Goal: Task Accomplishment & Management: Use online tool/utility

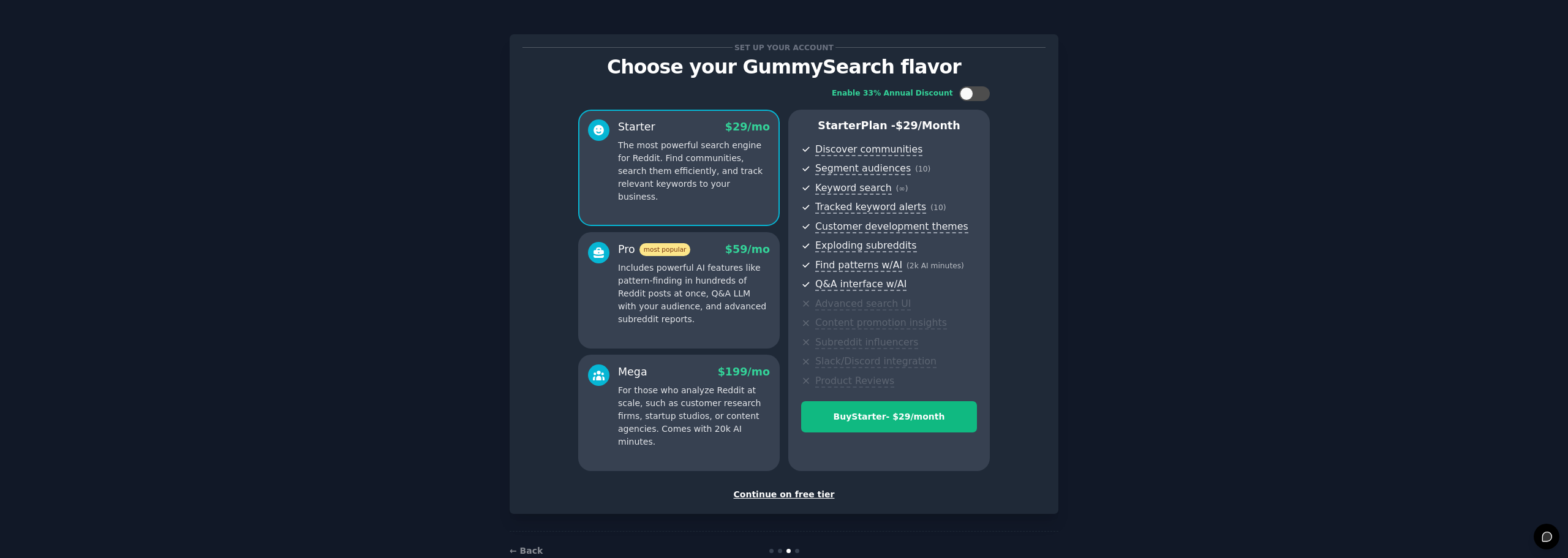
click at [449, 371] on div "Set up your account Choose your GummySearch flavor Enable 33% Annual Discount S…" at bounding box center [784, 294] width 1533 height 553
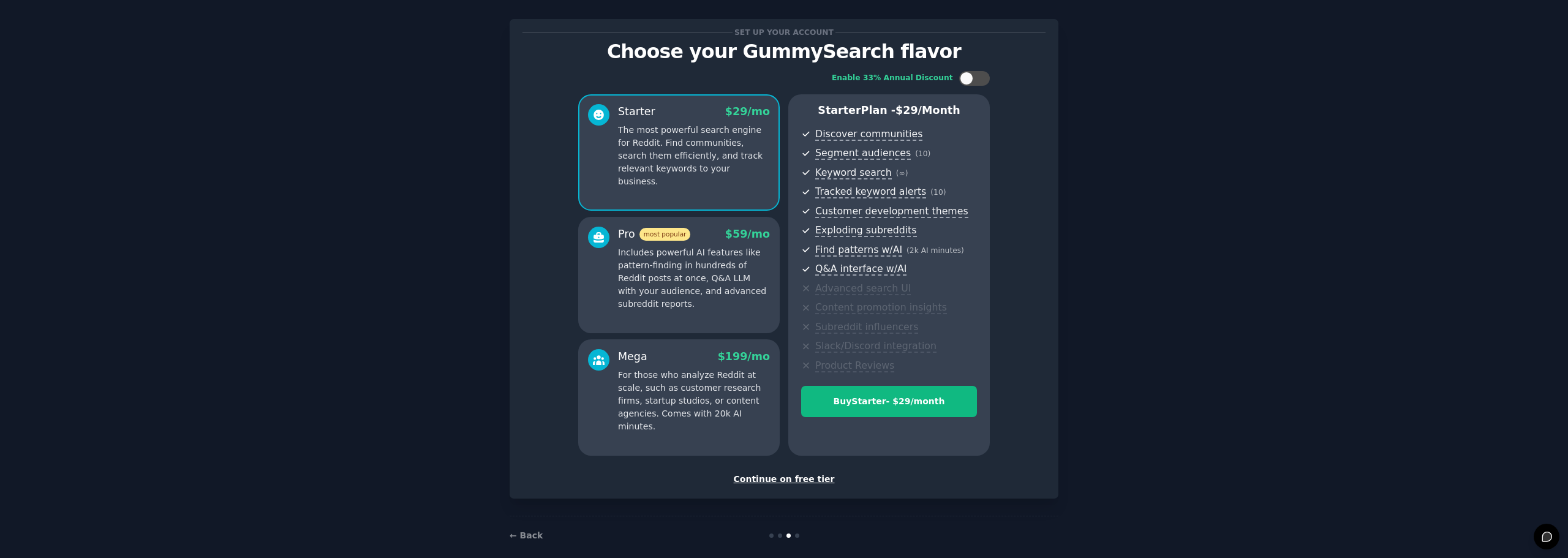
scroll to position [30, 0]
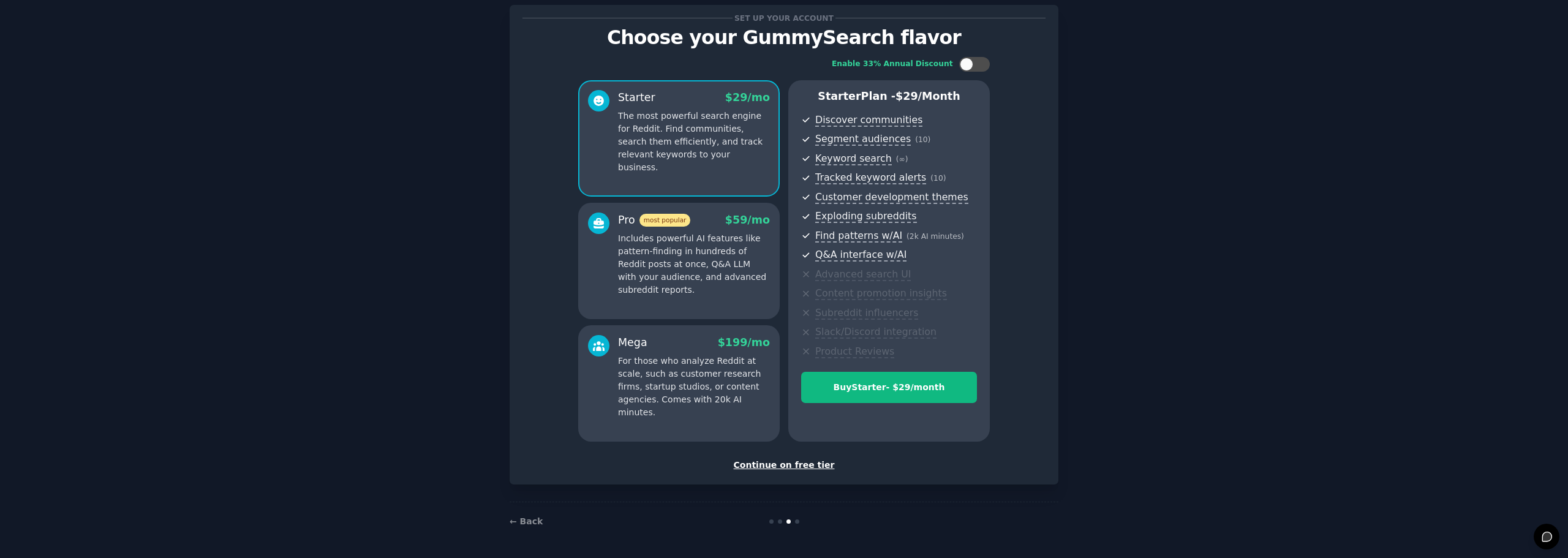
click at [761, 467] on div "Continue on free tier" at bounding box center [784, 465] width 523 height 13
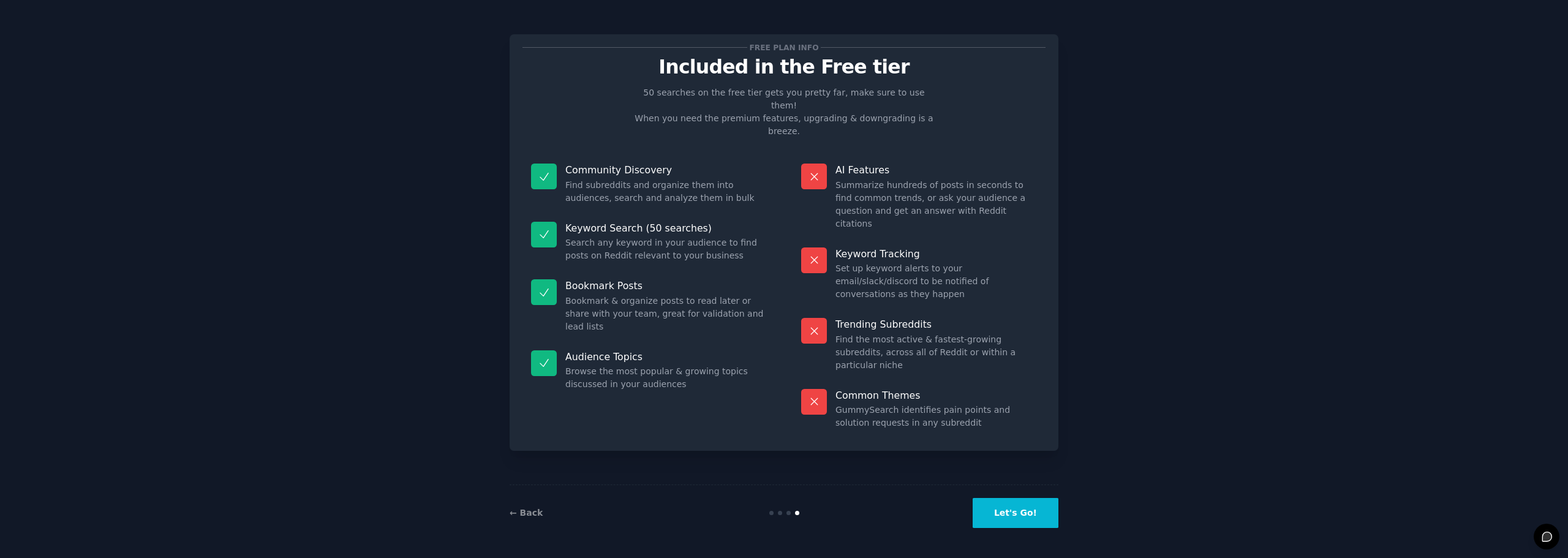
click at [1040, 522] on button "Let's Go!" at bounding box center [1015, 513] width 86 height 30
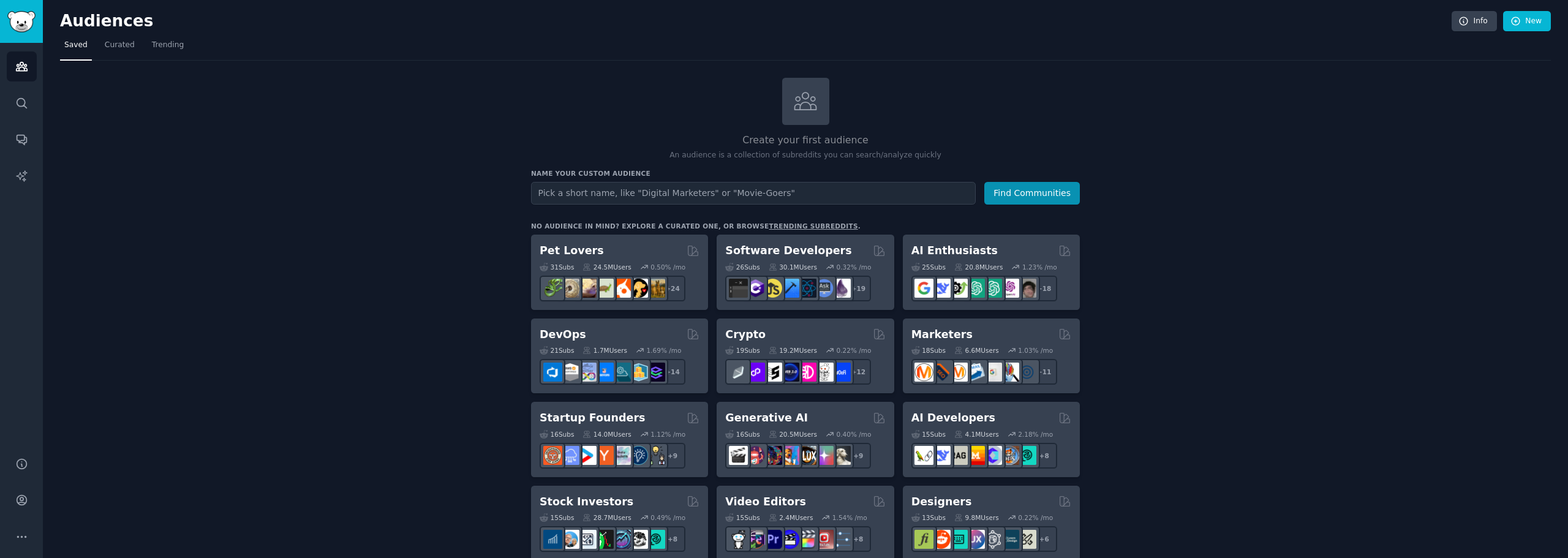
drag, startPoint x: 378, startPoint y: 435, endPoint x: 389, endPoint y: 320, distance: 115.5
click at [620, 201] on input "text" at bounding box center [754, 193] width 445 height 22
type input "m"
type input "médicos"
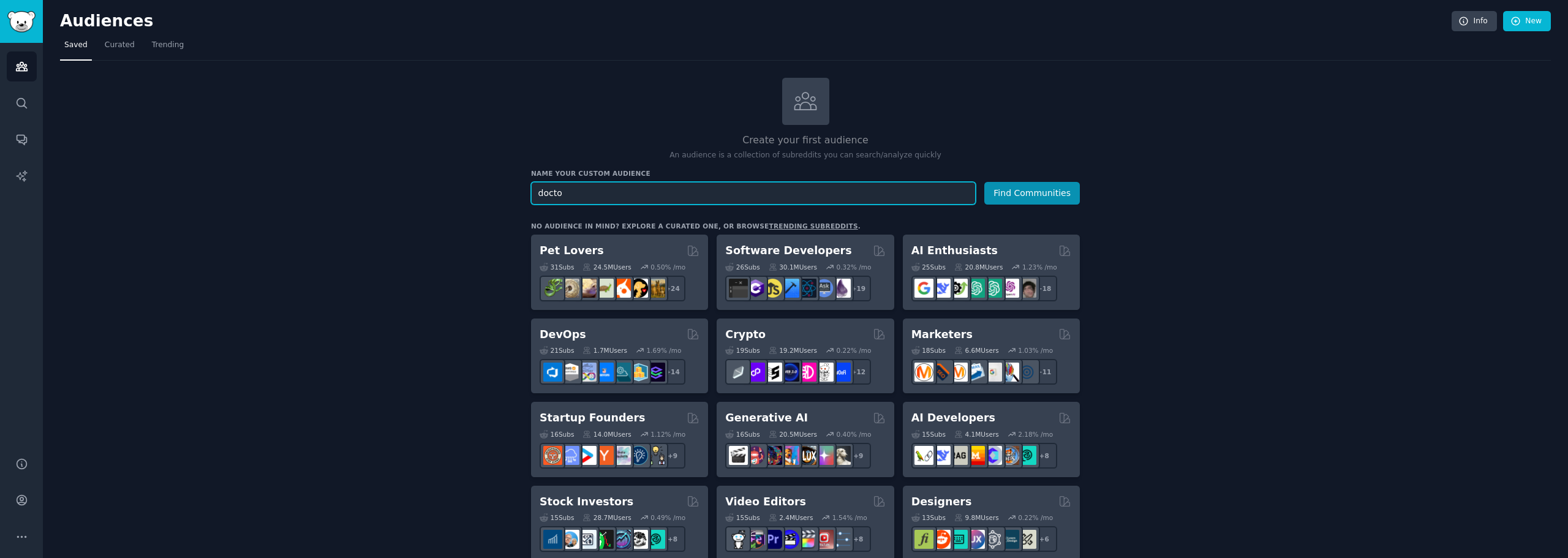
type input "doctor"
type input "médicos"
click at [984, 182] on button "Find Communities" at bounding box center [1032, 193] width 96 height 22
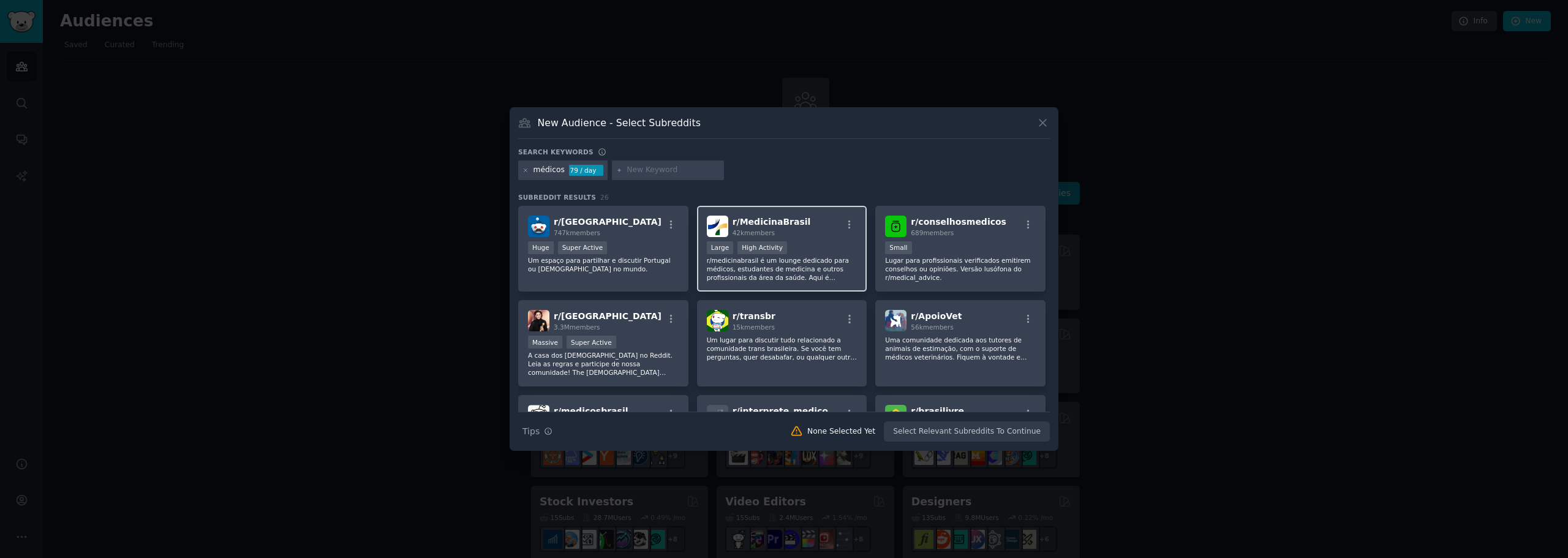
click at [807, 260] on p "r/medicinabrasil é um lounge dedicado para médicos, estudantes de medicina e ou…" at bounding box center [782, 269] width 150 height 26
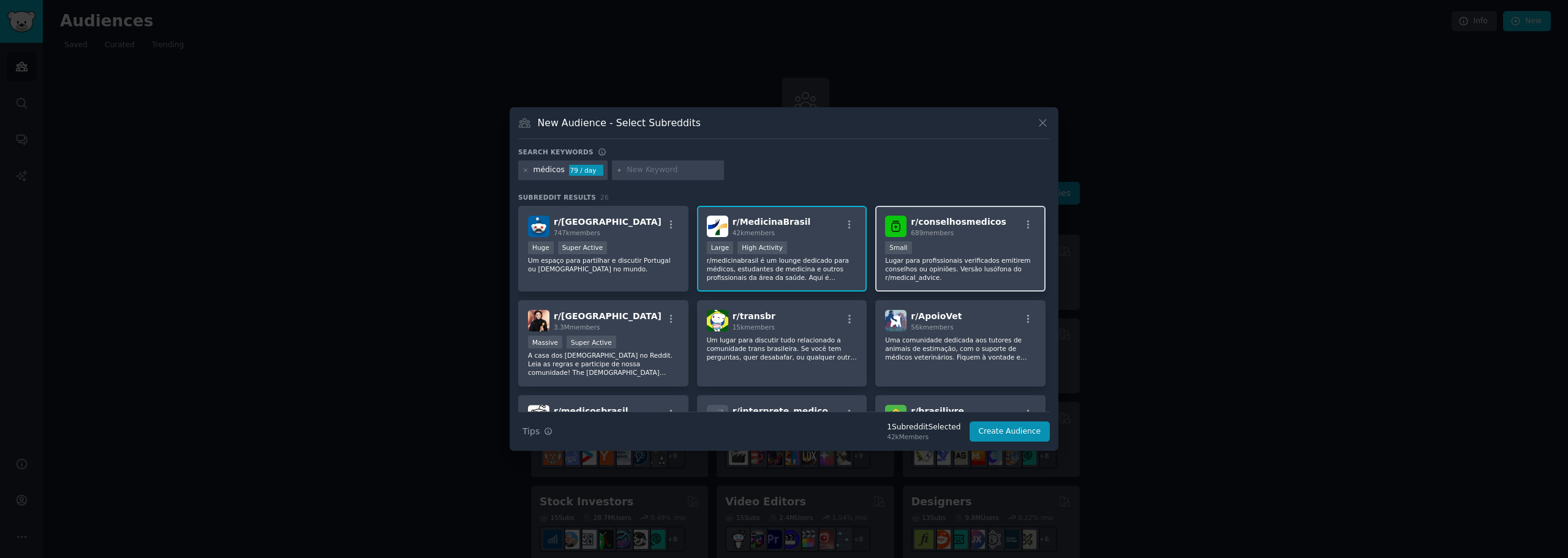
click at [999, 265] on p "Lugar para profissionais verificados emitirem conselhos ou opiniões. Versão lus…" at bounding box center [960, 269] width 150 height 26
click at [940, 284] on div "r/ conselhosmedicos 689 members Small Lugar para profissionais verificados emit…" at bounding box center [960, 249] width 171 height 86
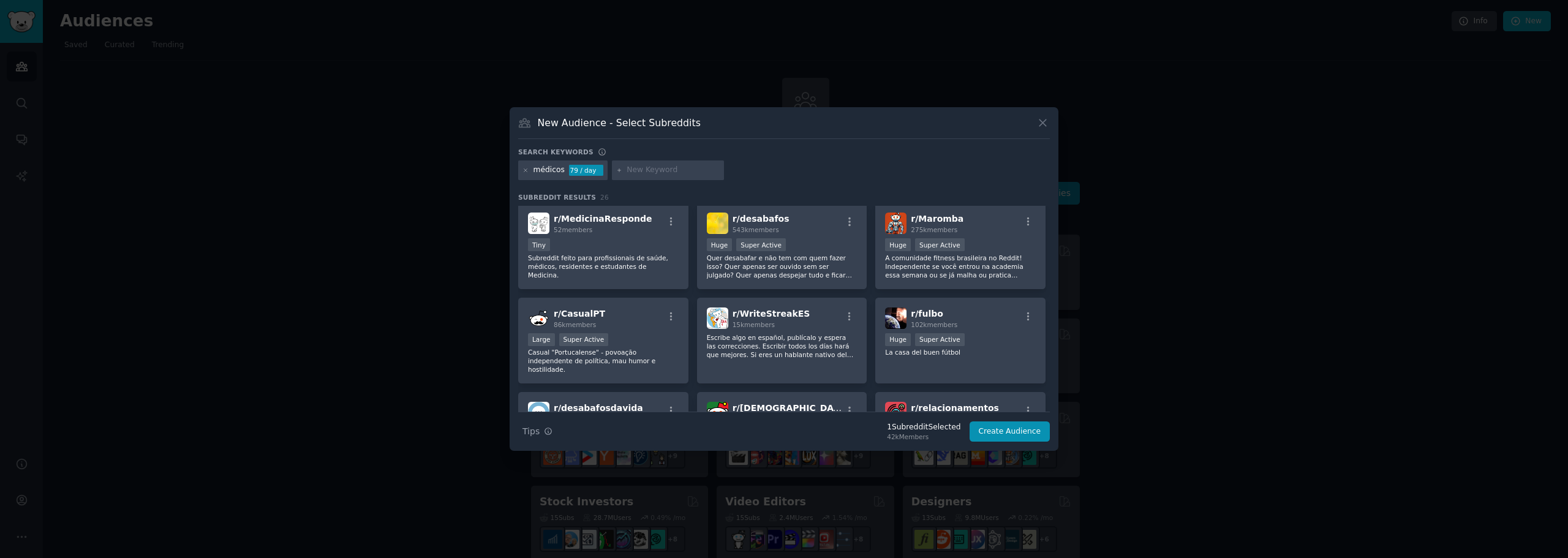
scroll to position [429, 0]
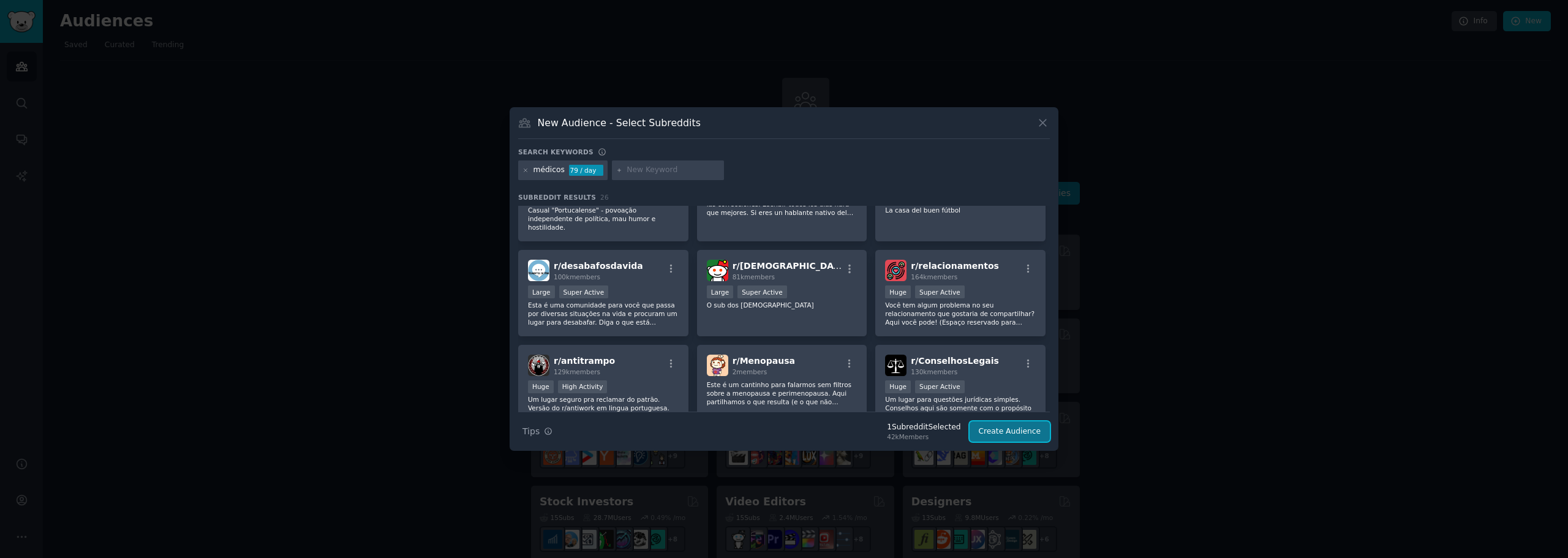
click at [1032, 436] on button "Create Audience" at bounding box center [1010, 431] width 81 height 21
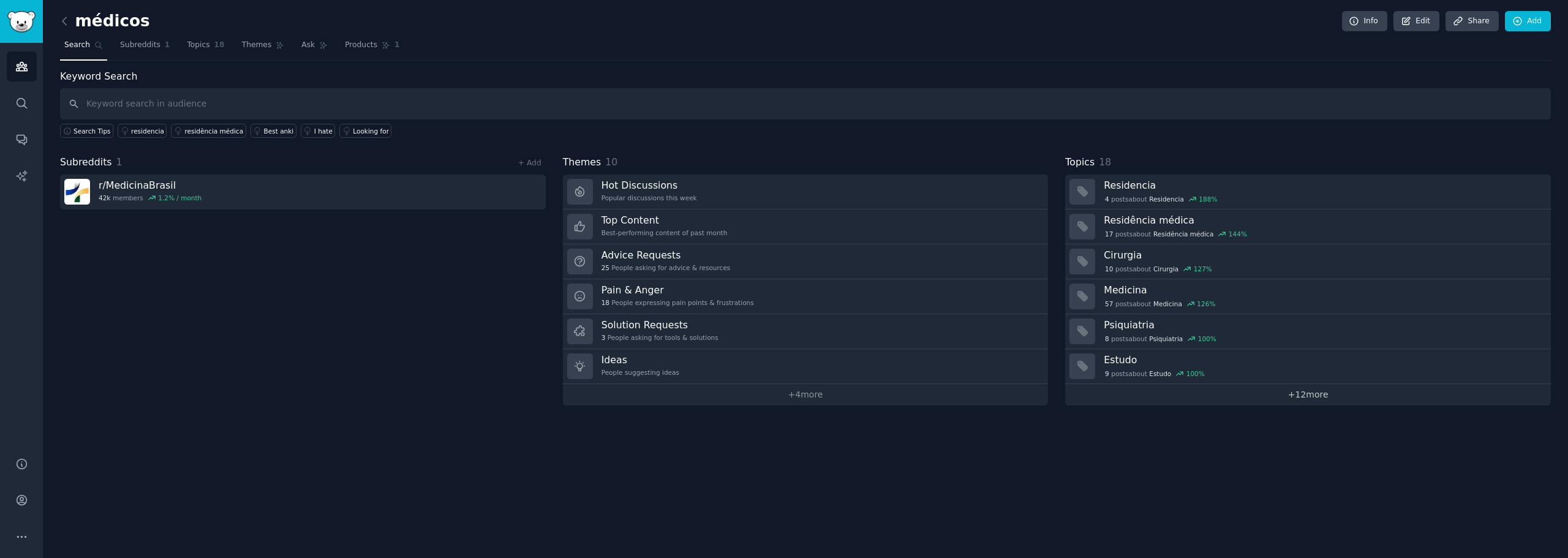
click at [1263, 399] on link "+ 12 more" at bounding box center [1307, 395] width 486 height 22
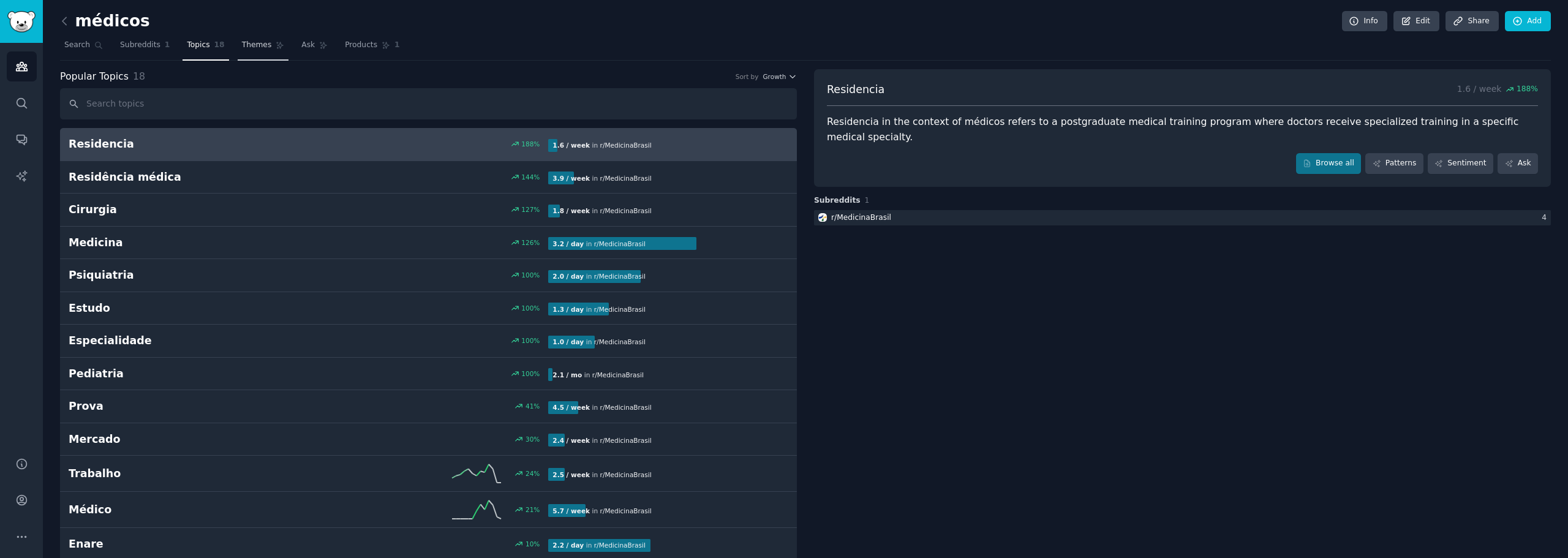
click at [242, 44] on span "Themes" at bounding box center [257, 45] width 30 height 11
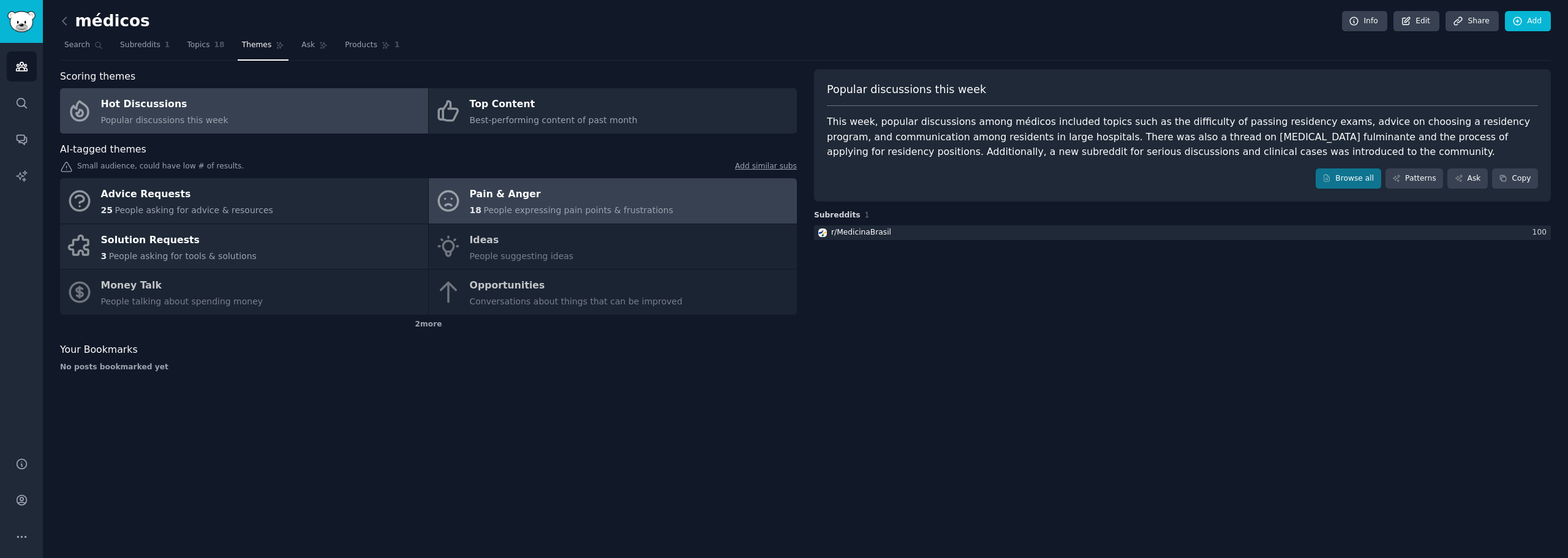
click at [544, 212] on span "People expressing pain points & frustrations" at bounding box center [578, 210] width 190 height 10
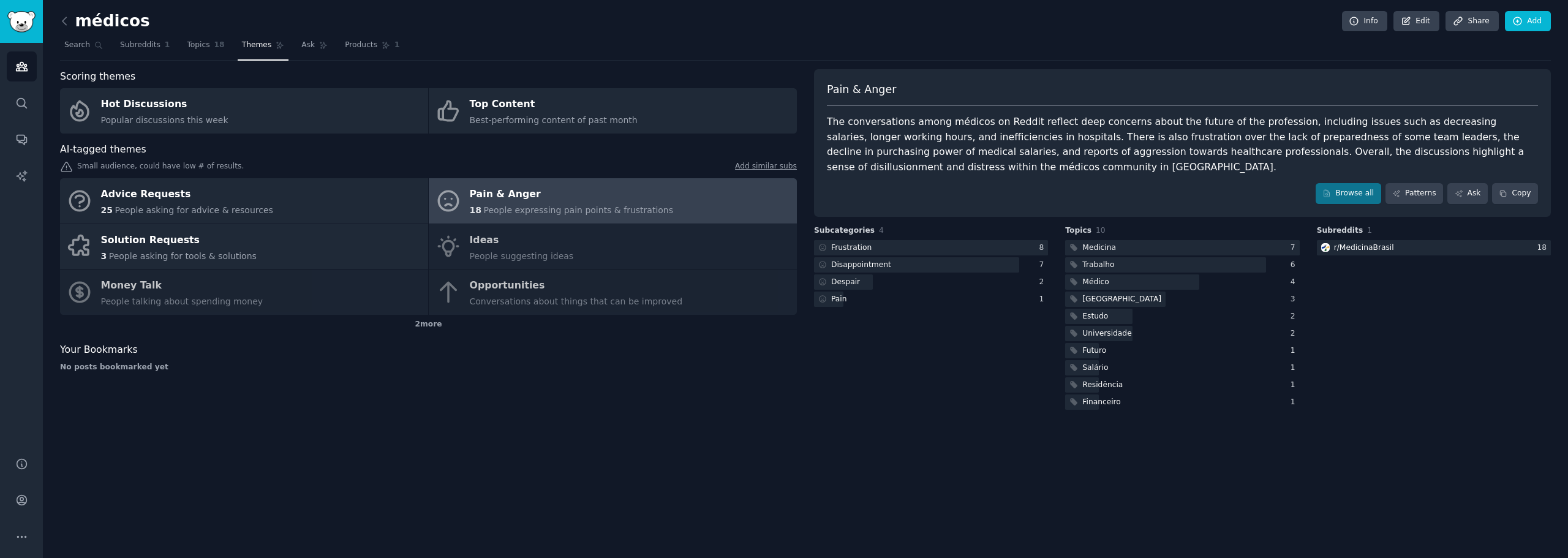
click at [753, 167] on link "Add similar subs" at bounding box center [766, 168] width 62 height 13
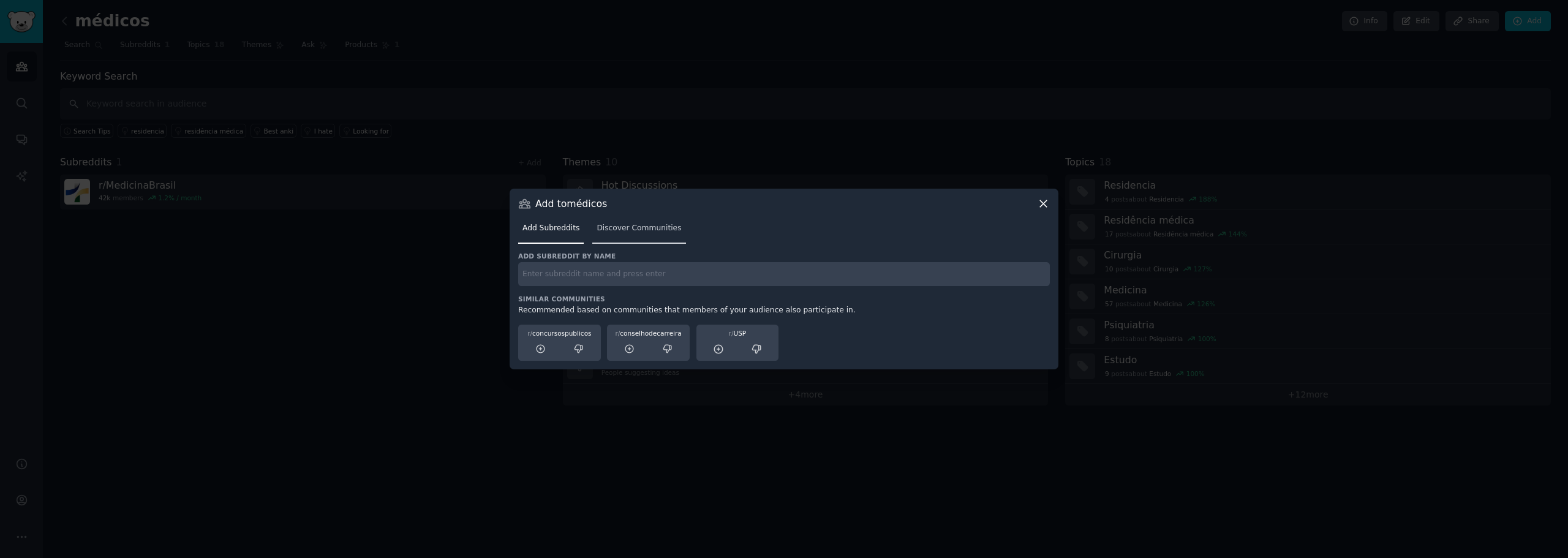
click at [631, 233] on span "Discover Communities" at bounding box center [639, 228] width 84 height 11
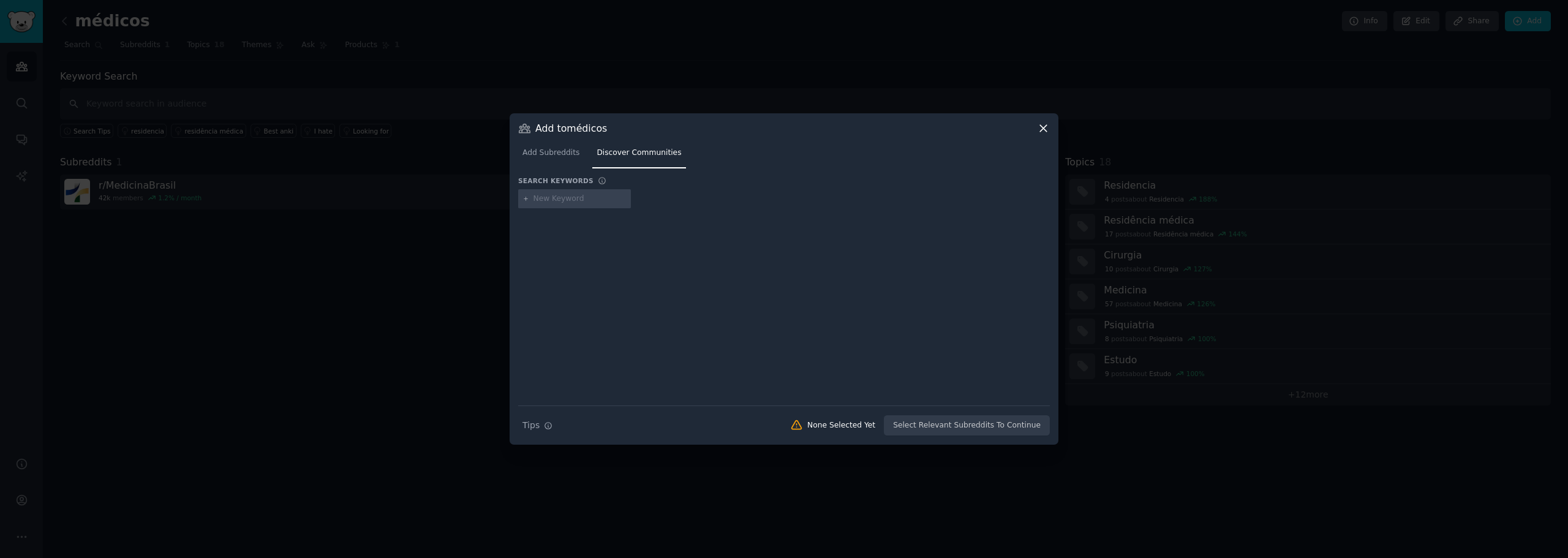
click at [1040, 126] on icon at bounding box center [1043, 128] width 13 height 13
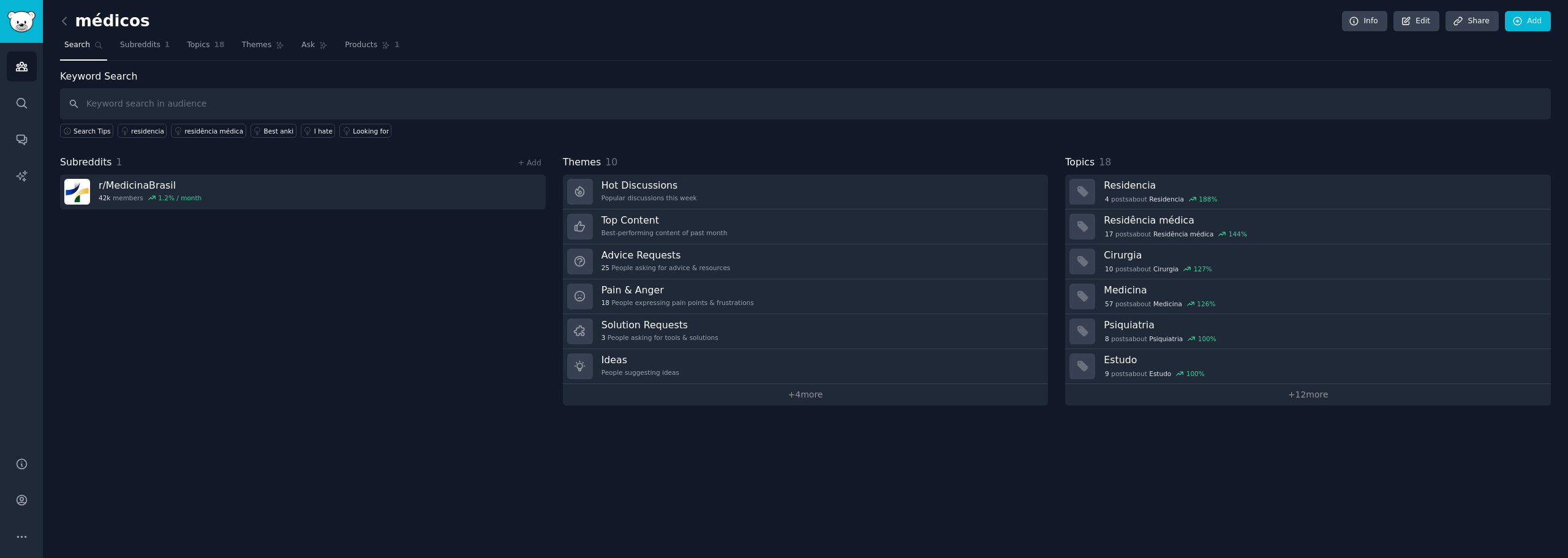
click at [234, 71] on div "Keyword Search Search Tips residencia residência médica Best anki I hate Lookin…" at bounding box center [805, 104] width 1491 height 69
click at [244, 40] on span "Themes" at bounding box center [257, 45] width 30 height 11
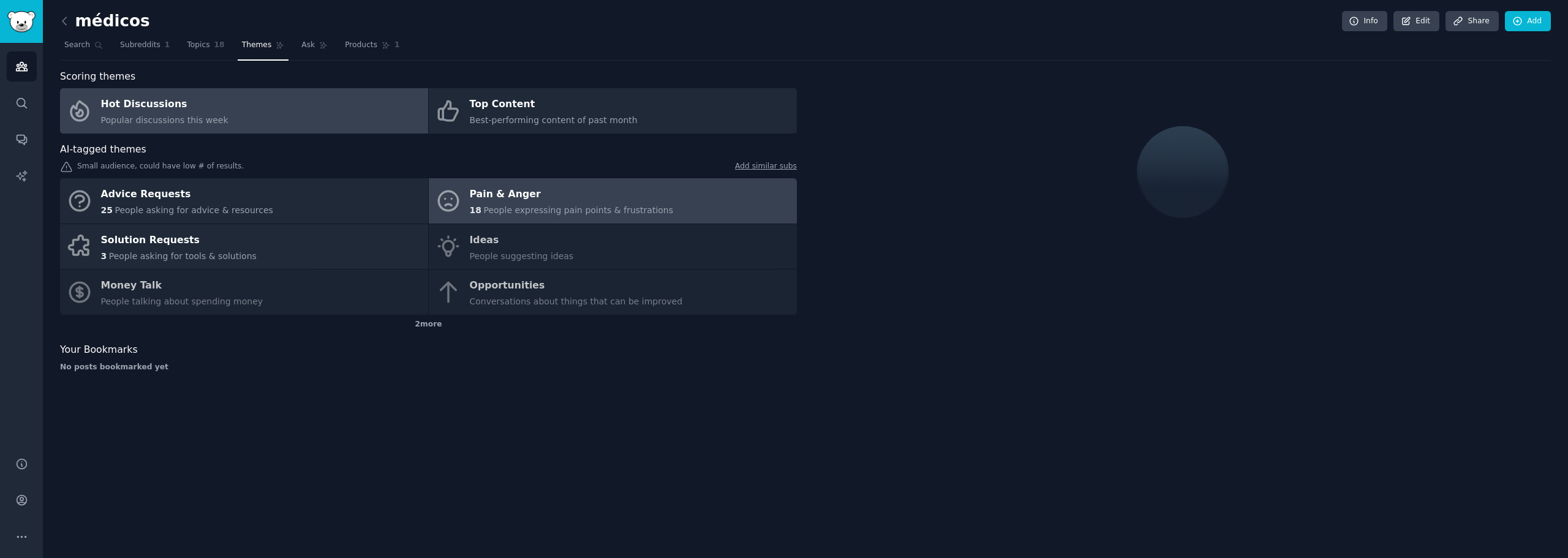
click at [533, 202] on div "Pain & Anger" at bounding box center [572, 194] width 204 height 19
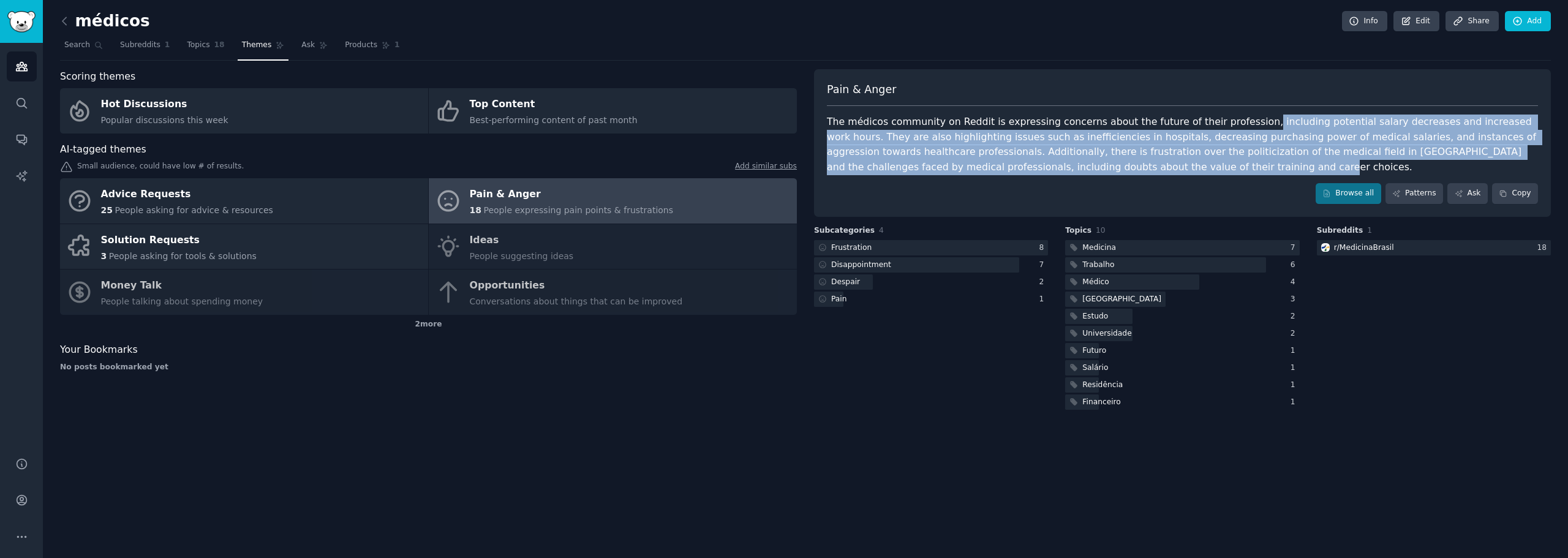
drag, startPoint x: 1053, startPoint y: 168, endPoint x: 1228, endPoint y: 122, distance: 180.9
click at [1228, 122] on div "The médicos community on Reddit is expressing concerns about the future of thei…" at bounding box center [1183, 144] width 711 height 60
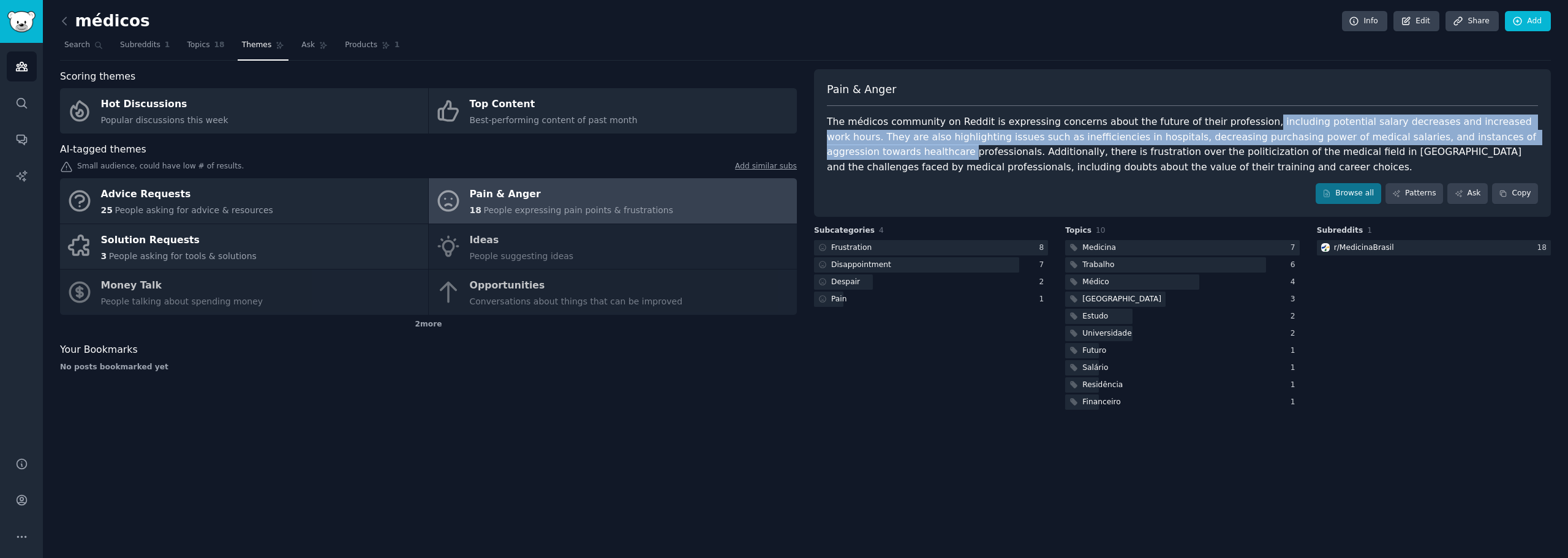
drag, startPoint x: 1228, startPoint y: 122, endPoint x: 1504, endPoint y: 128, distance: 276.1
click at [1504, 131] on div "The médicos community on Reddit is expressing concerns about the future of thei…" at bounding box center [1183, 144] width 711 height 60
click at [1504, 120] on div "The médicos community on Reddit is expressing concerns about the future of thei…" at bounding box center [1183, 144] width 711 height 60
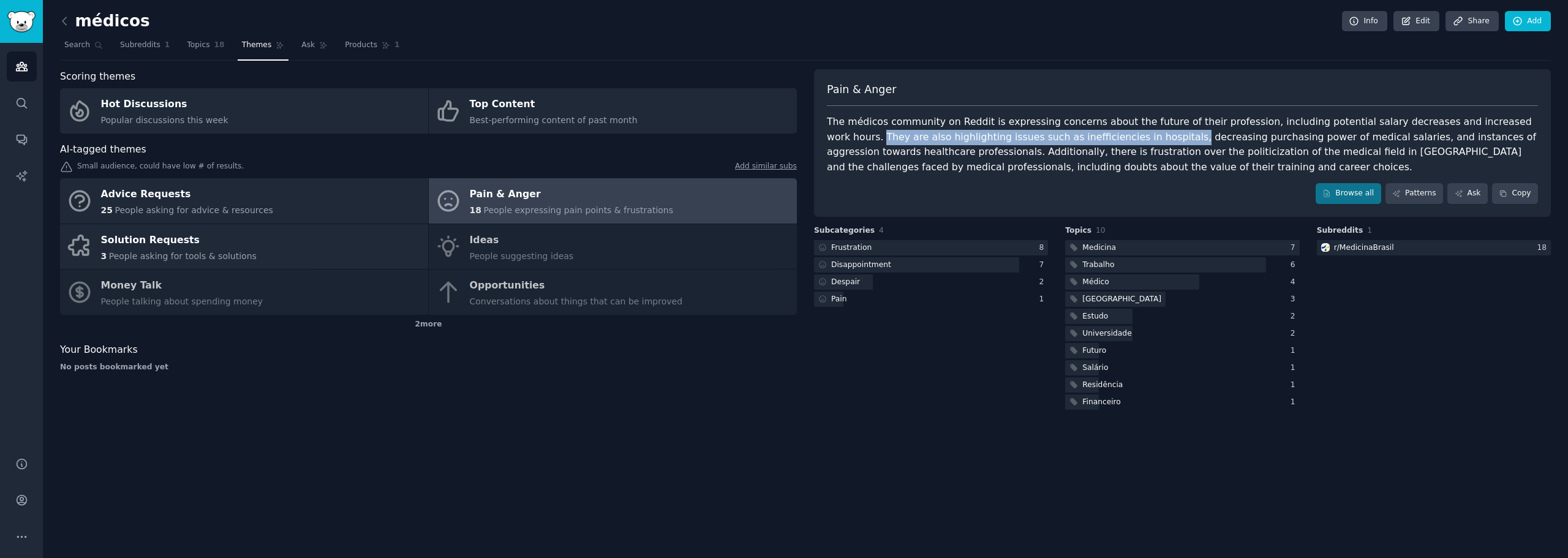
drag, startPoint x: 1504, startPoint y: 120, endPoint x: 1068, endPoint y: 139, distance: 436.4
click at [1068, 139] on div "The médicos community on Reddit is expressing concerns about the future of thei…" at bounding box center [1183, 144] width 711 height 60
click at [1076, 139] on div "The médicos community on Reddit is expressing concerns about the future of thei…" at bounding box center [1183, 144] width 711 height 60
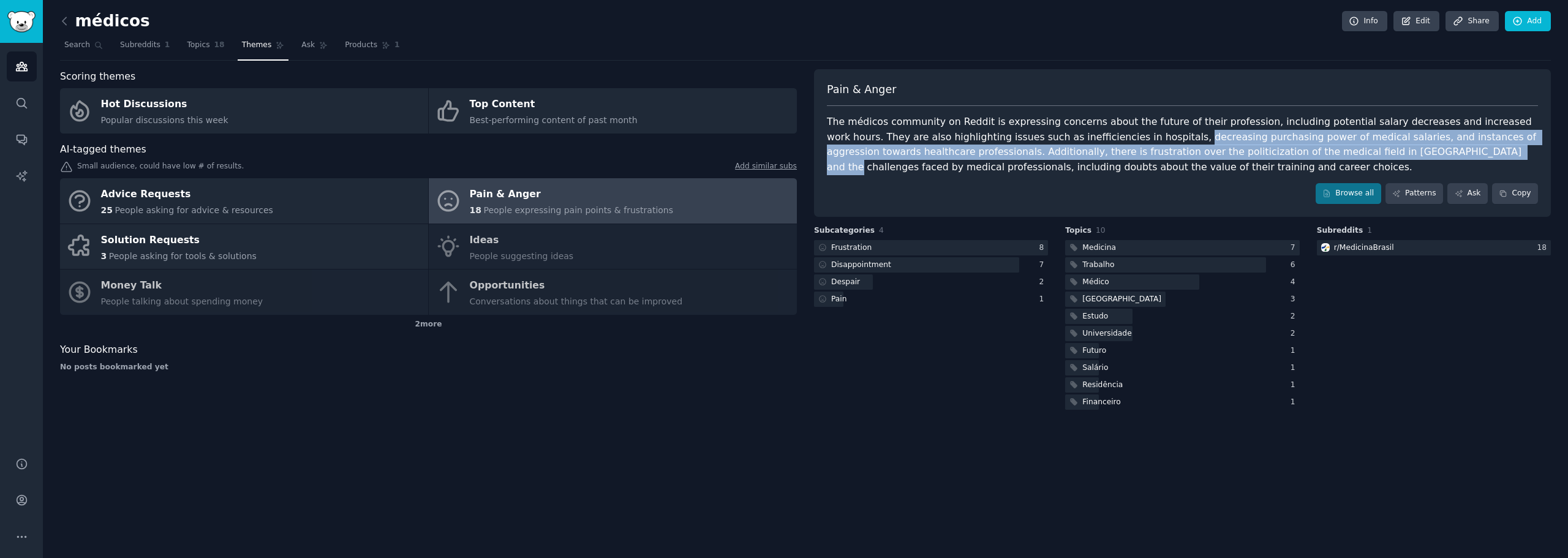
drag, startPoint x: 1076, startPoint y: 139, endPoint x: 1289, endPoint y: 138, distance: 213.0
click at [1287, 143] on div "The médicos community on Reddit is expressing concerns about the future of thei…" at bounding box center [1183, 144] width 711 height 60
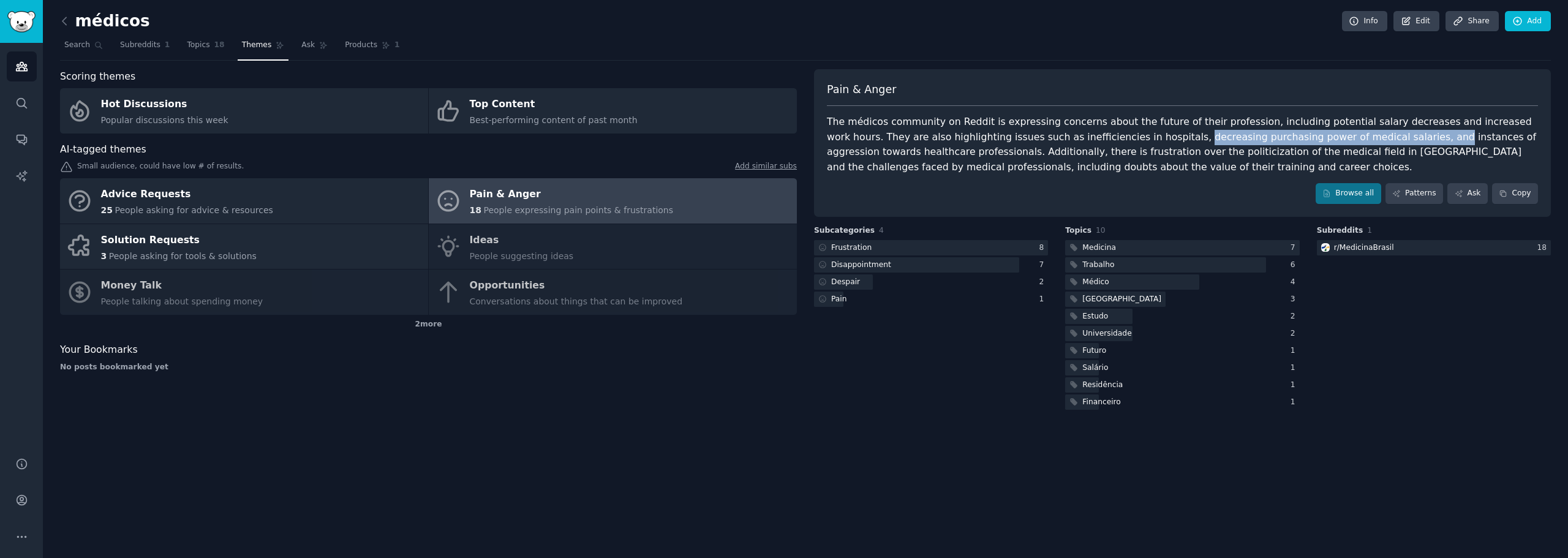
click at [1290, 138] on div "The médicos community on Reddit is expressing concerns about the future of thei…" at bounding box center [1183, 144] width 711 height 60
click at [1291, 138] on div "The médicos community on Reddit is expressing concerns about the future of thei…" at bounding box center [1183, 144] width 711 height 60
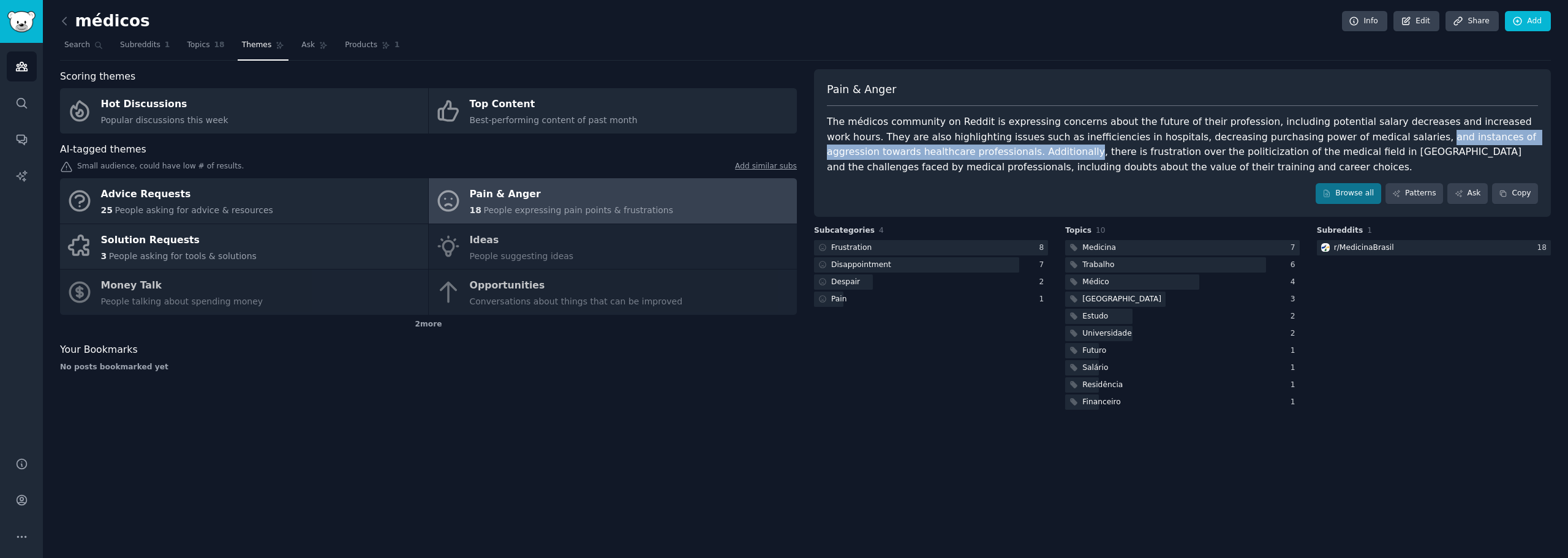
drag, startPoint x: 1291, startPoint y: 138, endPoint x: 886, endPoint y: 152, distance: 405.2
click at [886, 152] on div "The médicos community on Reddit is expressing concerns about the future of thei…" at bounding box center [1183, 144] width 711 height 60
click at [908, 155] on div "The médicos community on Reddit is expressing concerns about the future of thei…" at bounding box center [1183, 144] width 711 height 60
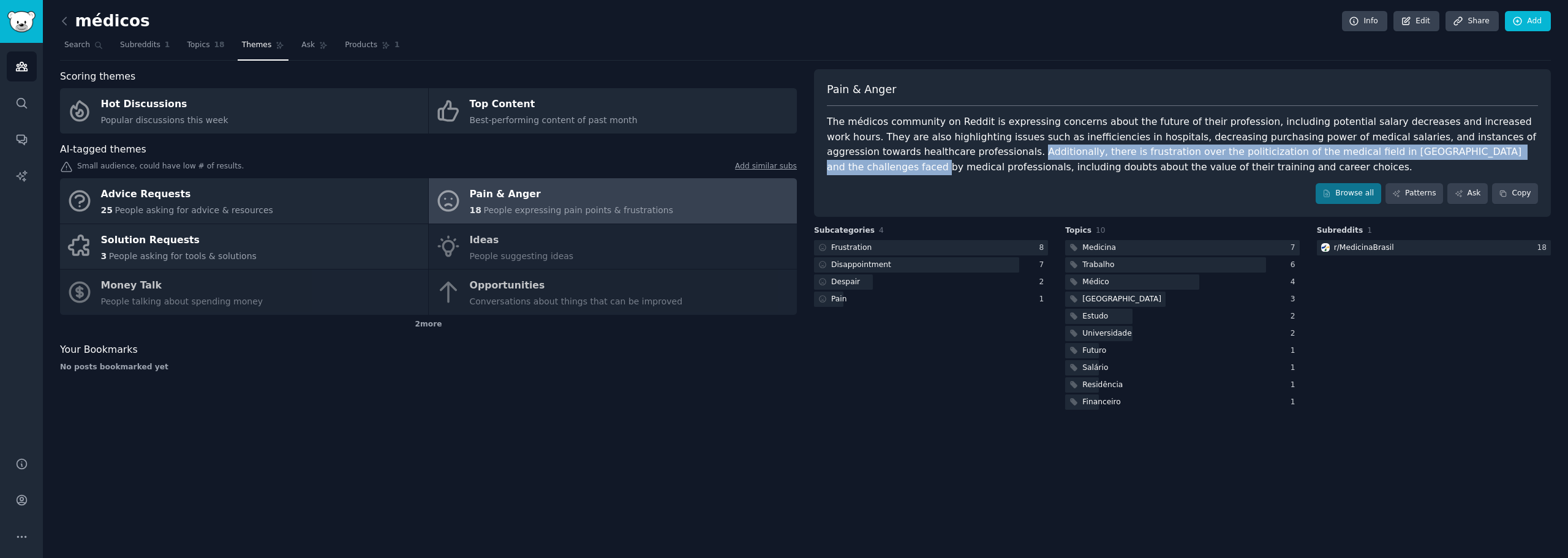
drag, startPoint x: 908, startPoint y: 155, endPoint x: 1393, endPoint y: 149, distance: 485.0
click at [1393, 149] on div "The médicos community on Reddit is expressing concerns about the future of thei…" at bounding box center [1183, 144] width 711 height 60
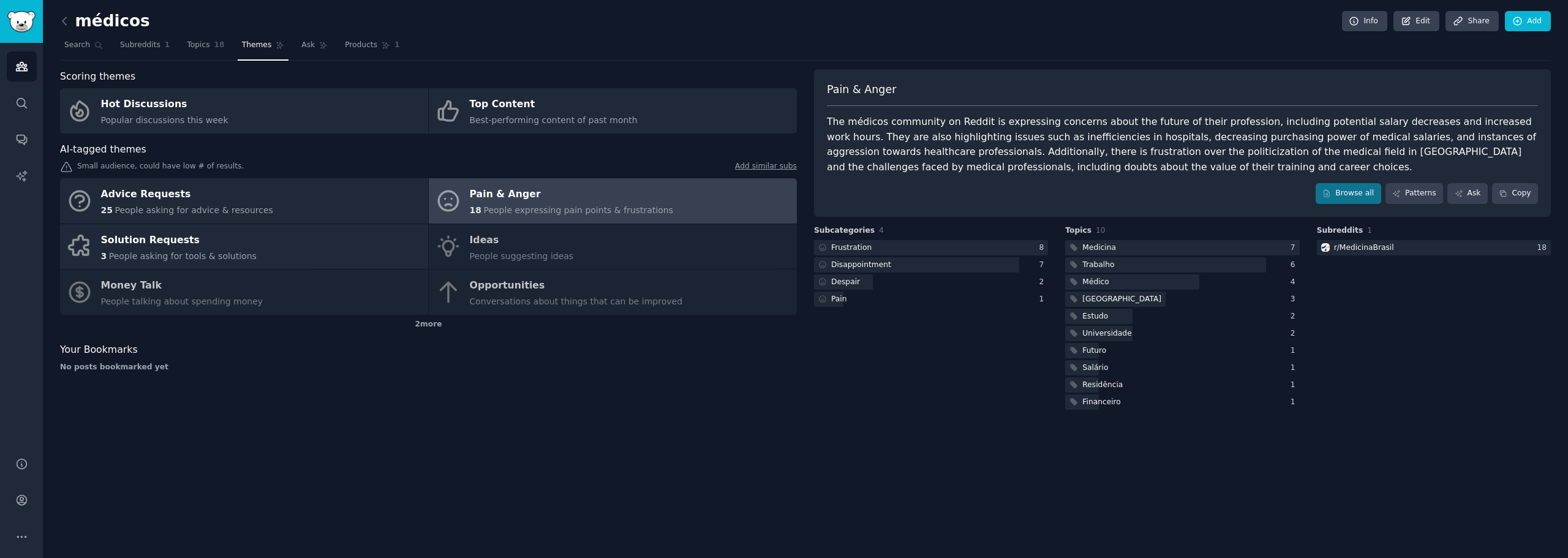
click at [1430, 154] on div "The médicos community on Reddit is expressing concerns about the future of thei…" at bounding box center [1183, 144] width 711 height 60
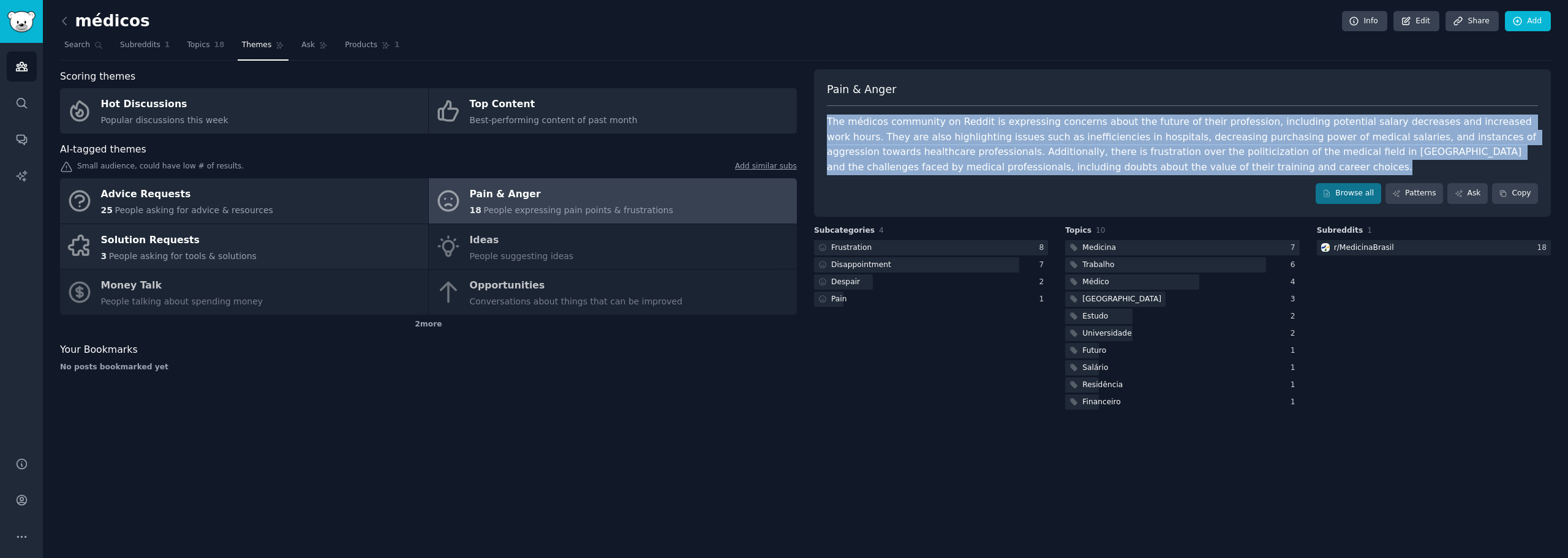
click at [1430, 154] on div "The médicos community on Reddit is expressing concerns about the future of thei…" at bounding box center [1183, 144] width 711 height 60
click at [930, 174] on div "The médicos community on Reddit is expressing concerns about the future of thei…" at bounding box center [1183, 144] width 711 height 60
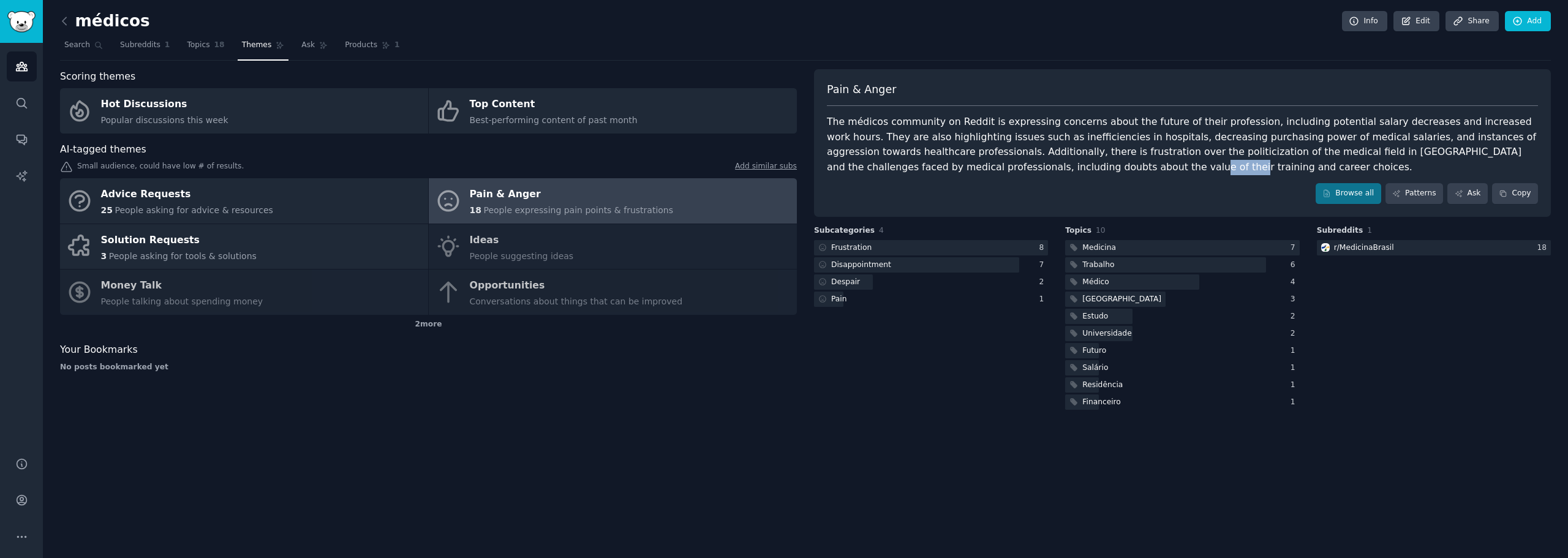
click at [930, 174] on div "The médicos community on Reddit is expressing concerns about the future of thei…" at bounding box center [1183, 144] width 711 height 60
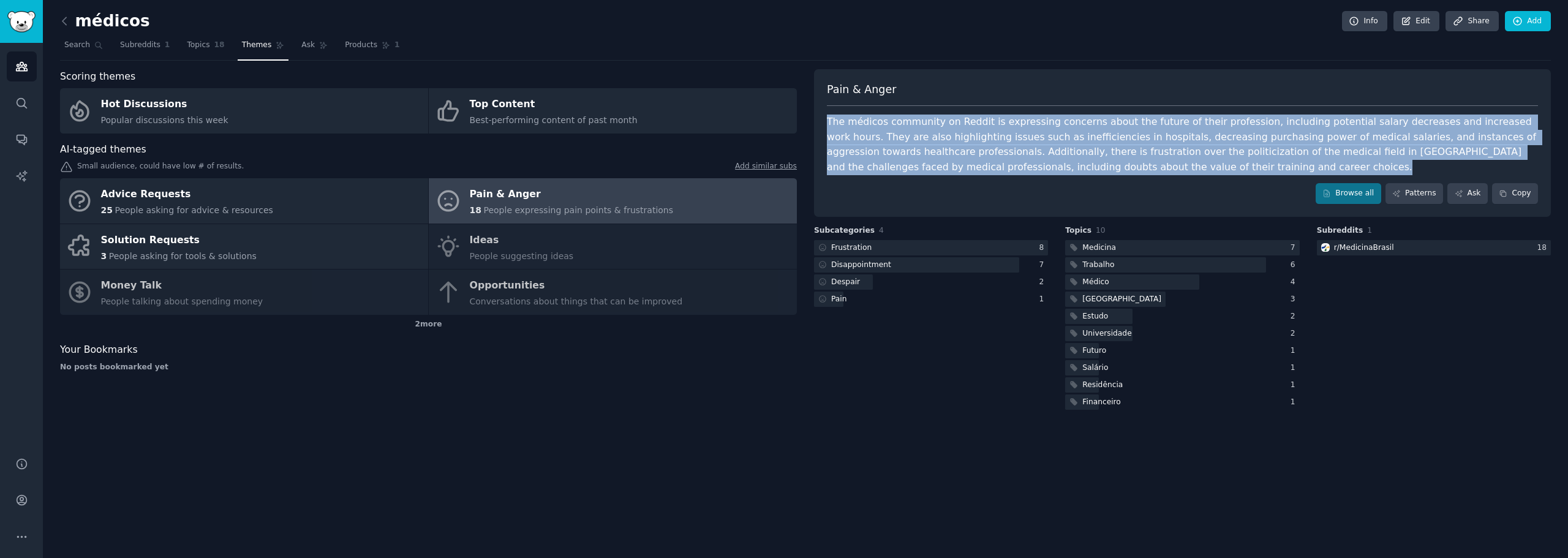
click at [930, 174] on div "The médicos community on Reddit is expressing concerns about the future of thei…" at bounding box center [1183, 144] width 711 height 60
click at [937, 169] on div "The médicos community on Reddit is expressing concerns about the future of thei…" at bounding box center [1183, 144] width 711 height 60
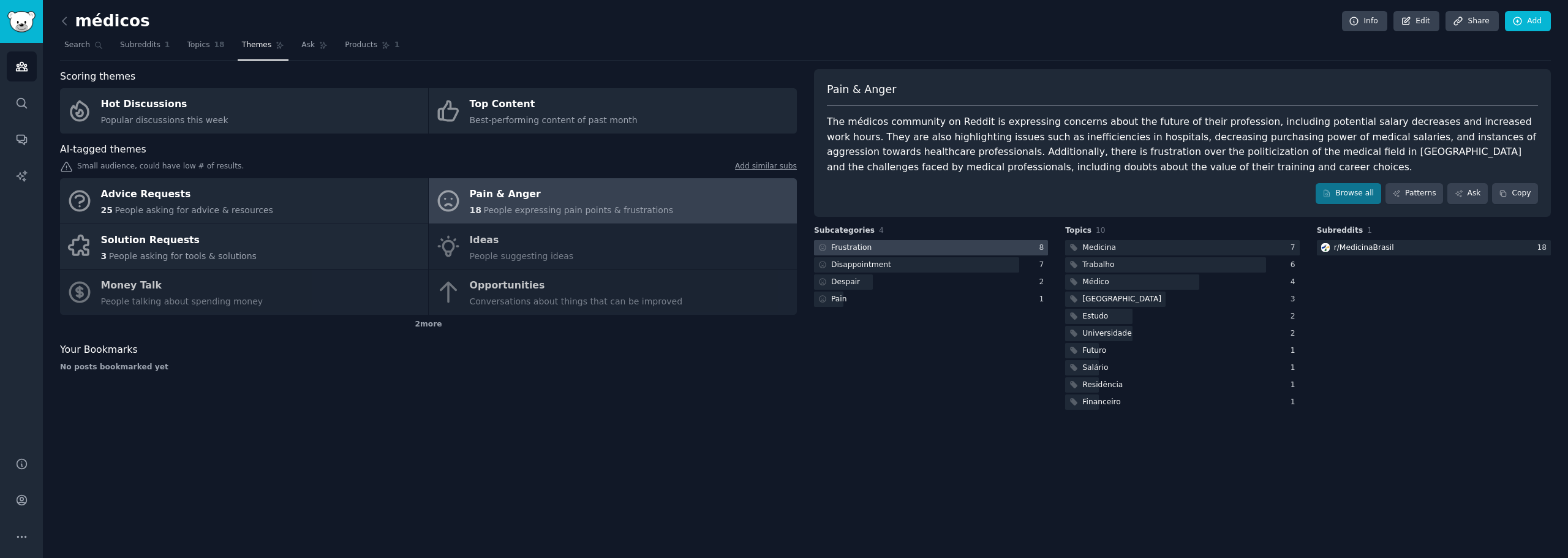
click at [848, 250] on div "Frustration" at bounding box center [851, 248] width 40 height 11
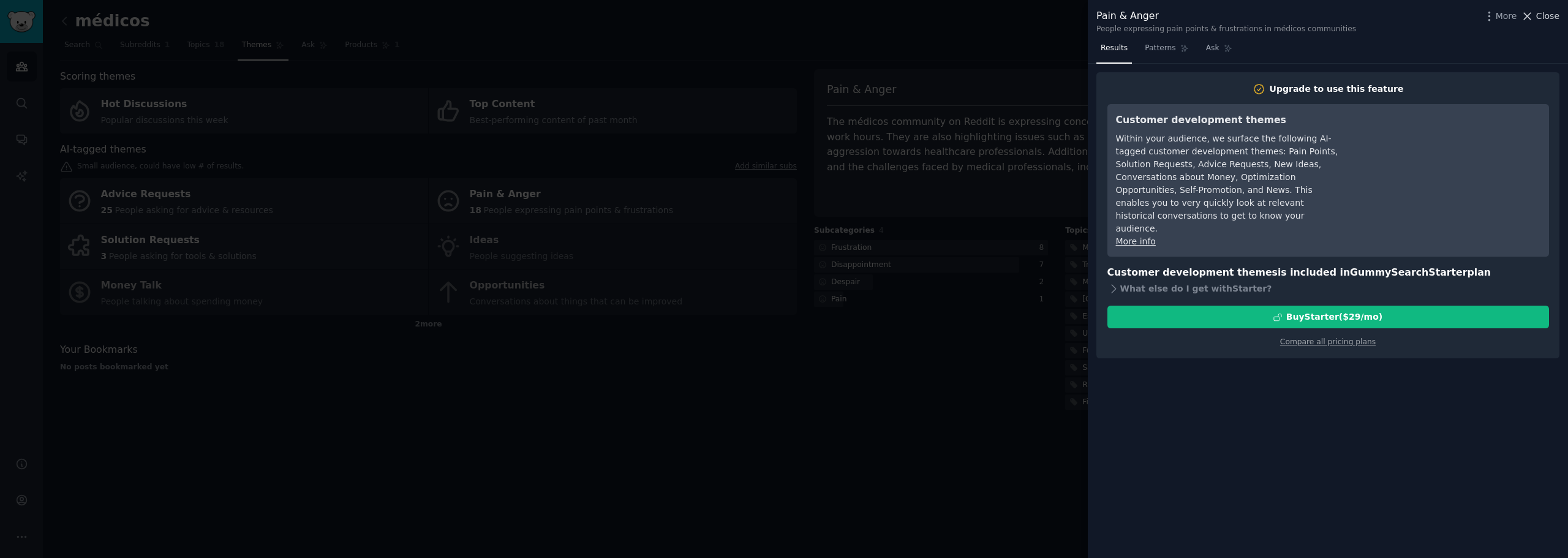
click at [1545, 13] on span "Close" at bounding box center [1548, 17] width 23 height 13
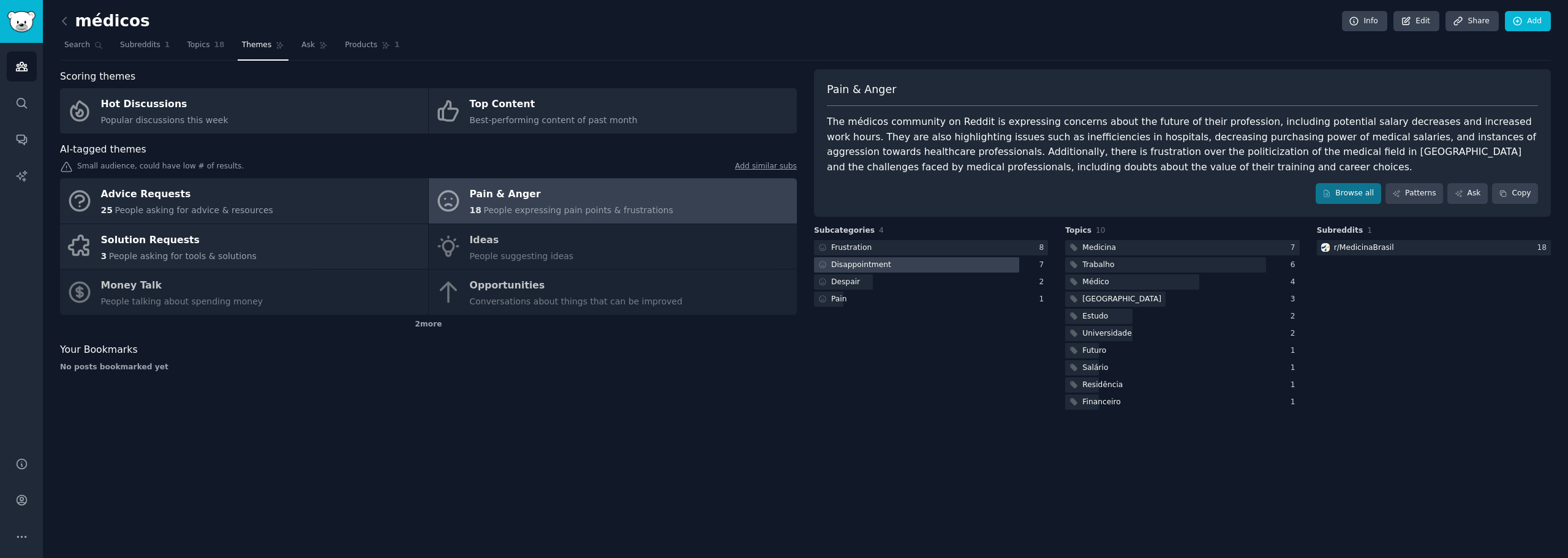
click at [861, 265] on div "Disappointment" at bounding box center [860, 265] width 60 height 11
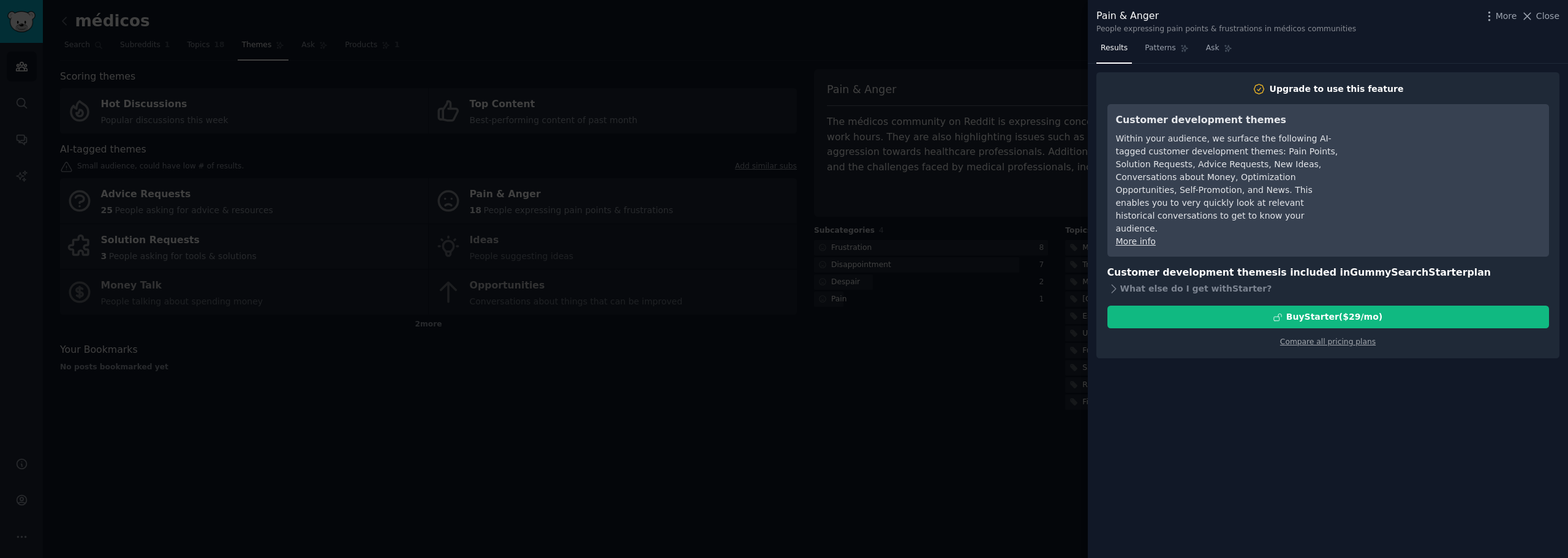
click at [622, 441] on div at bounding box center [784, 279] width 1568 height 558
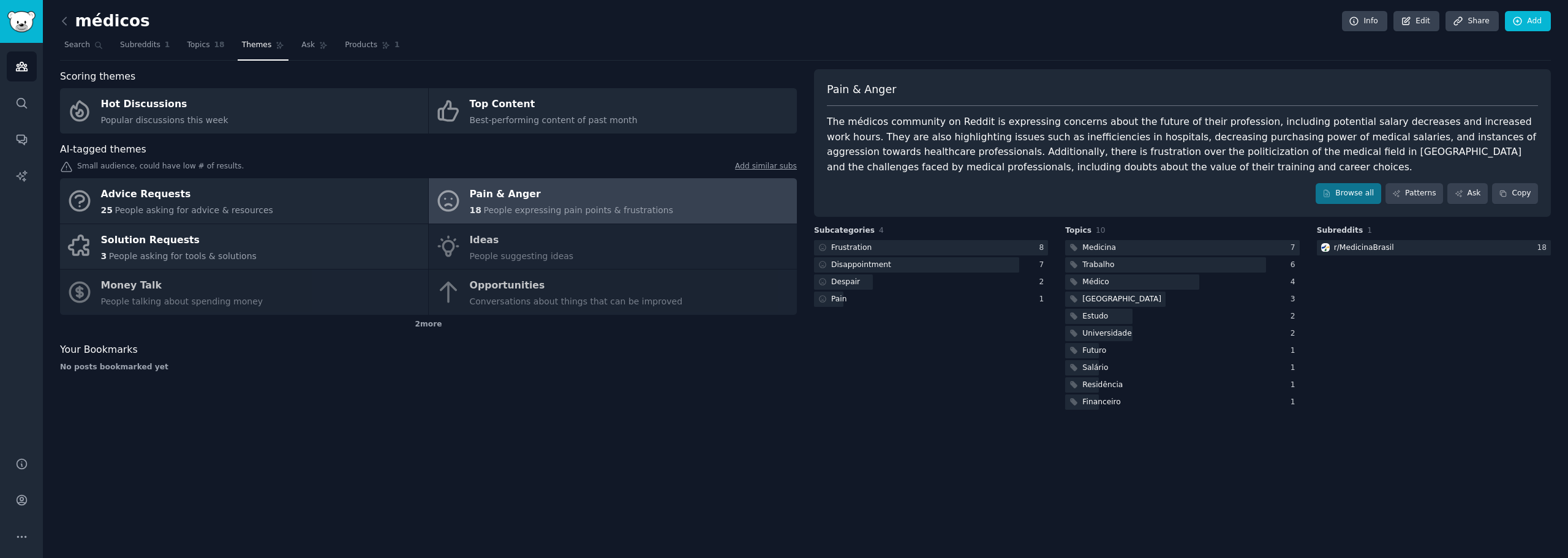
click at [433, 341] on div "Scoring themes Hot Discussions Popular discussions this week Top Content Best-p…" at bounding box center [428, 240] width 736 height 343
click at [431, 327] on div "2 more" at bounding box center [428, 324] width 736 height 19
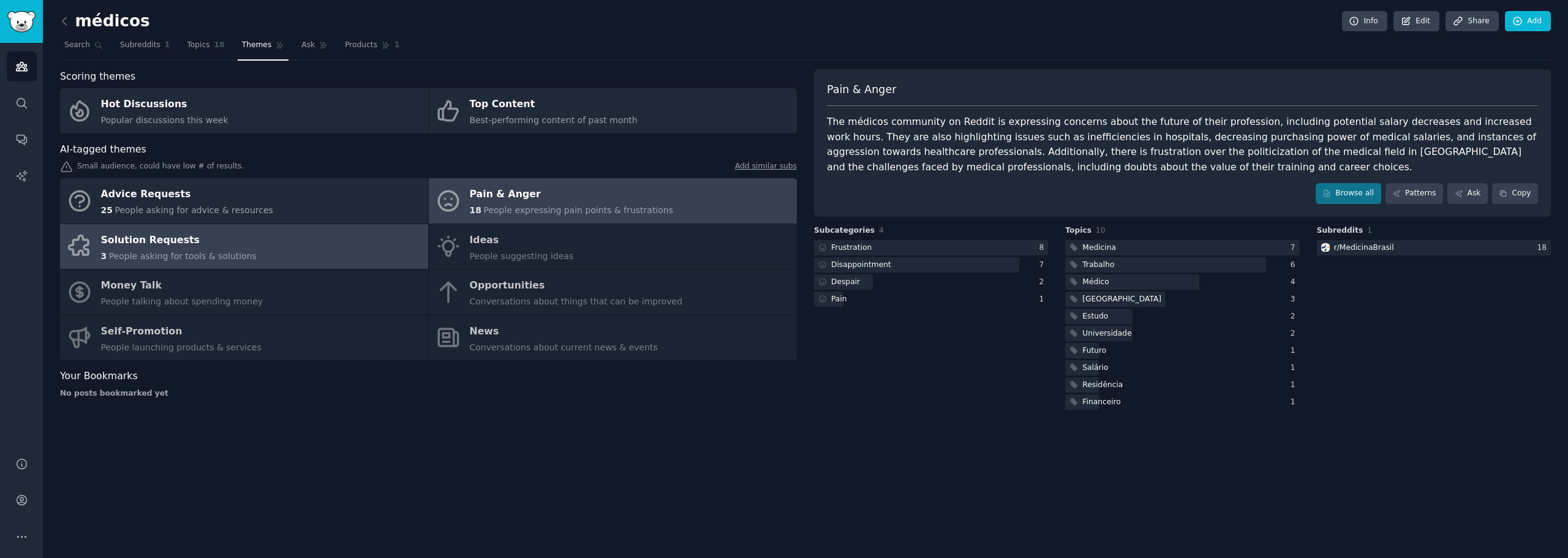
click at [276, 236] on link "Solution Requests 3 People asking for tools & solutions" at bounding box center [243, 246] width 368 height 45
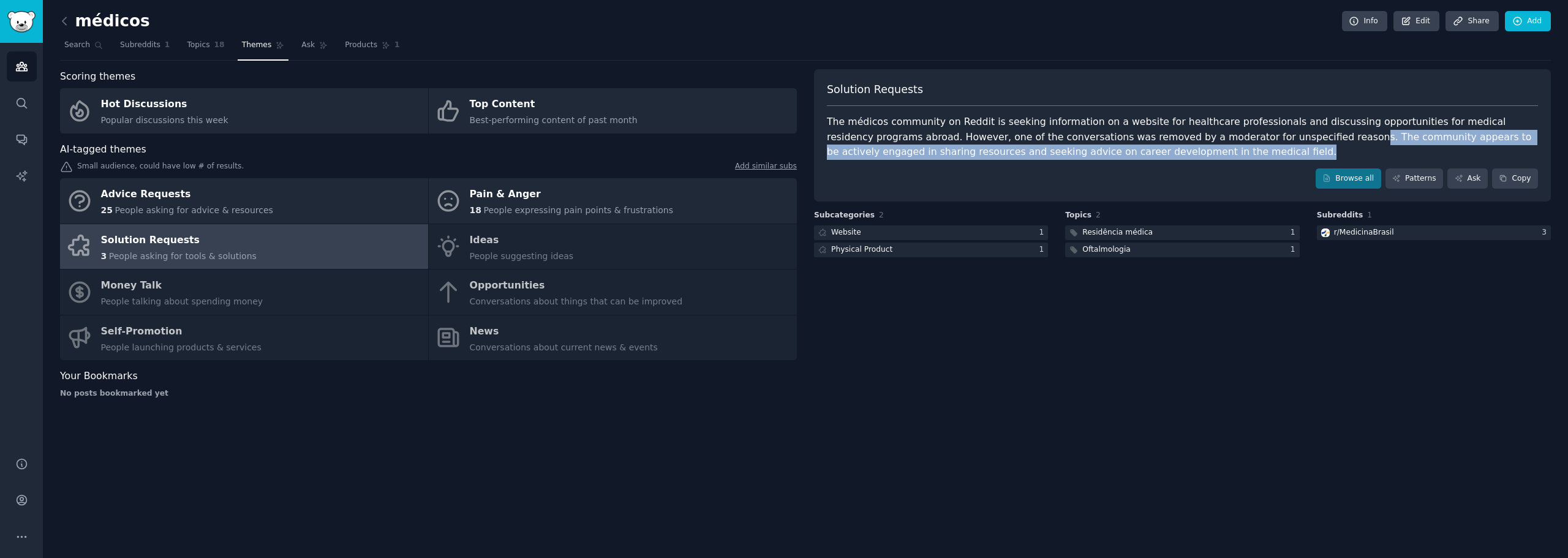
drag, startPoint x: 1113, startPoint y: 153, endPoint x: 1235, endPoint y: 133, distance: 123.6
click at [1235, 133] on div "The médicos community on Reddit is seeking information on a website for healthc…" at bounding box center [1183, 137] width 711 height 45
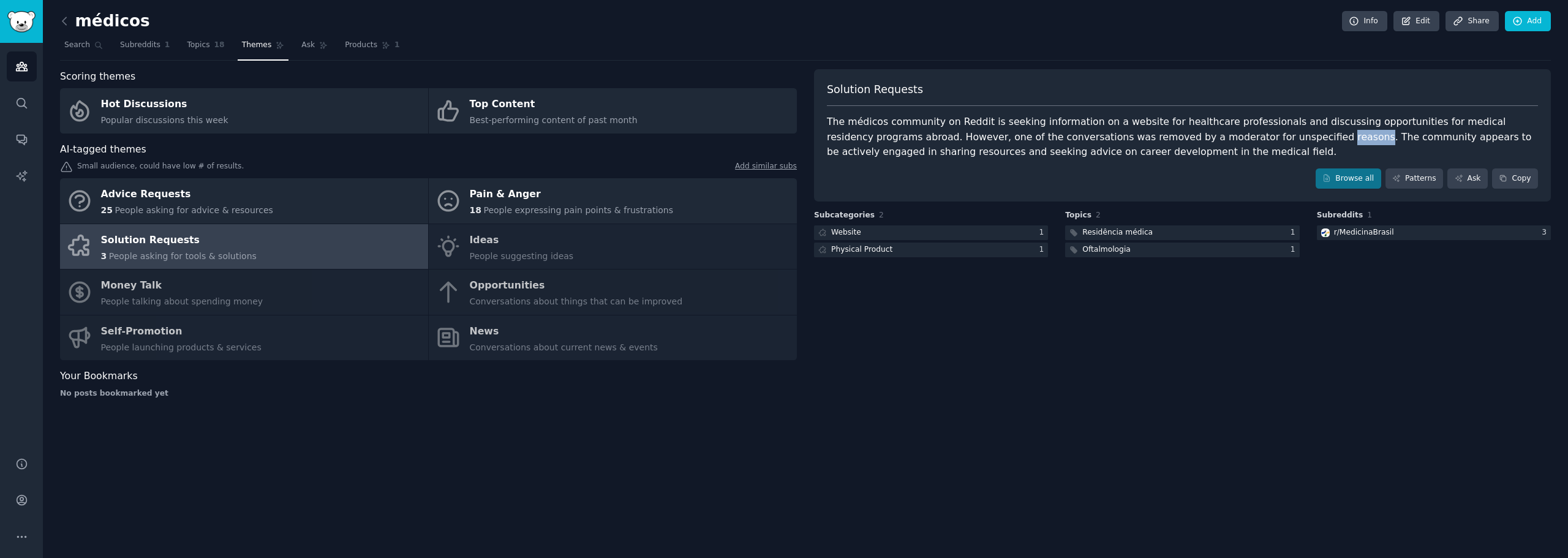
click at [1235, 133] on div "The médicos community on Reddit is seeking information on a website for healthc…" at bounding box center [1183, 137] width 711 height 45
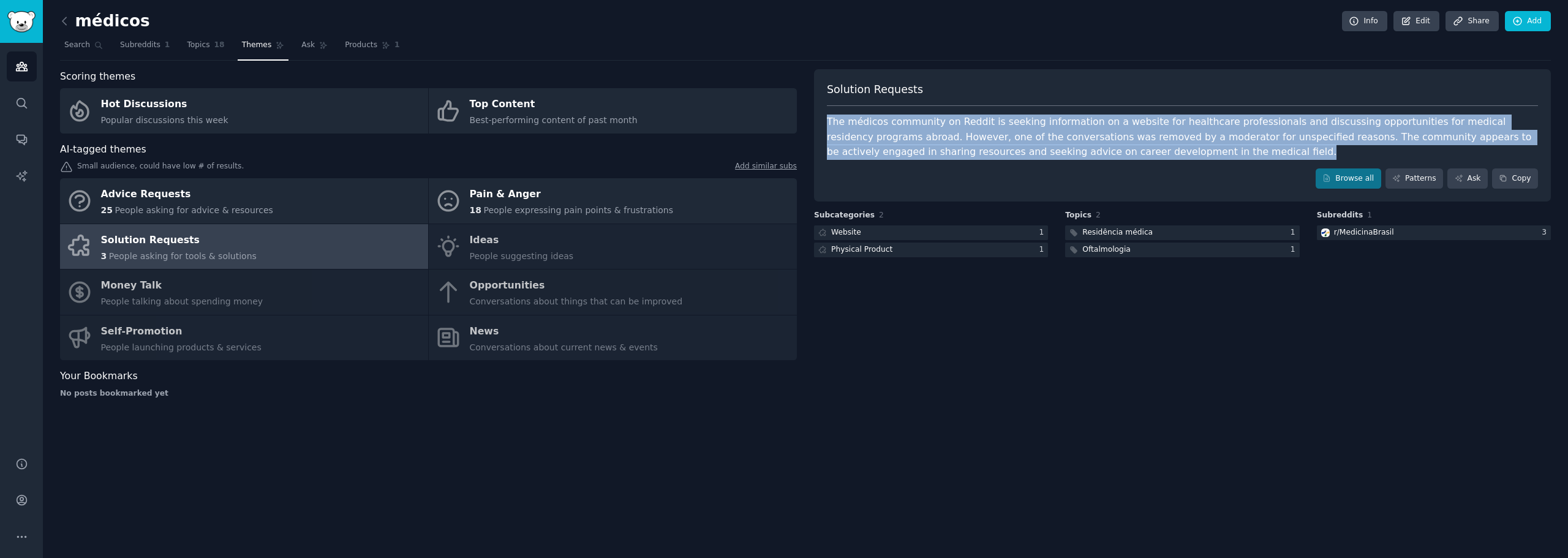
click at [1235, 133] on div "The médicos community on Reddit is seeking information on a website for healthc…" at bounding box center [1183, 137] width 711 height 45
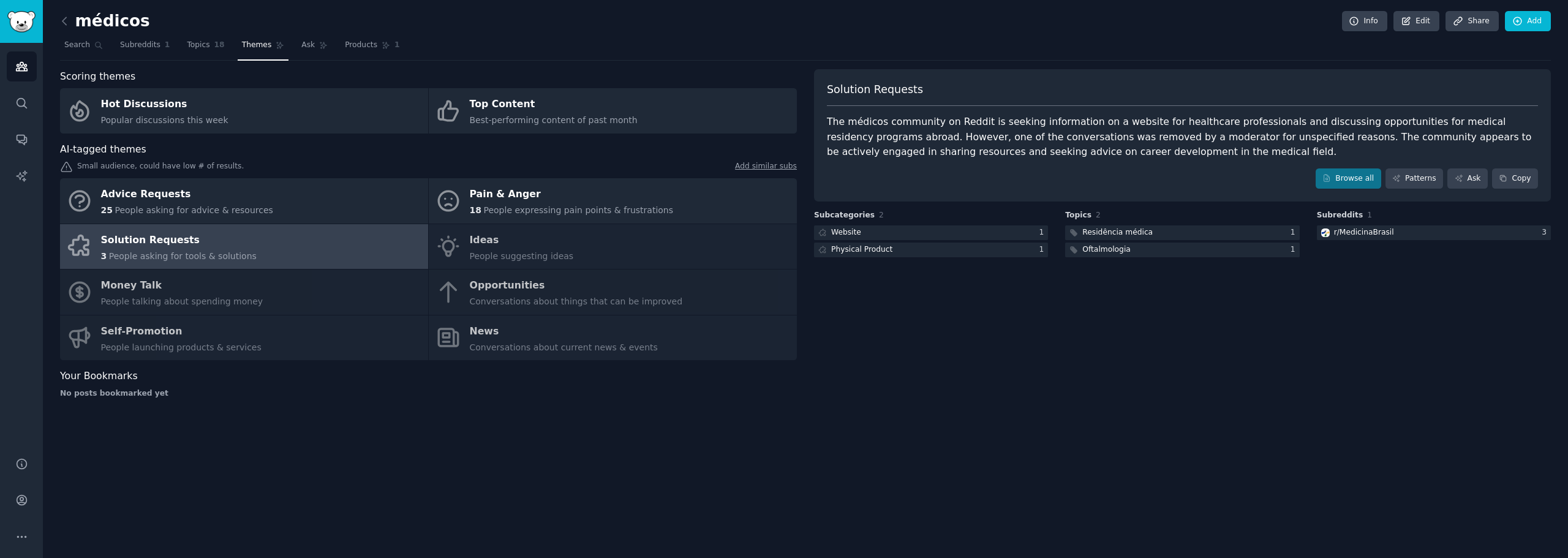
click at [1220, 126] on div "The médicos community on Reddit is seeking information on a website for healthc…" at bounding box center [1183, 137] width 711 height 45
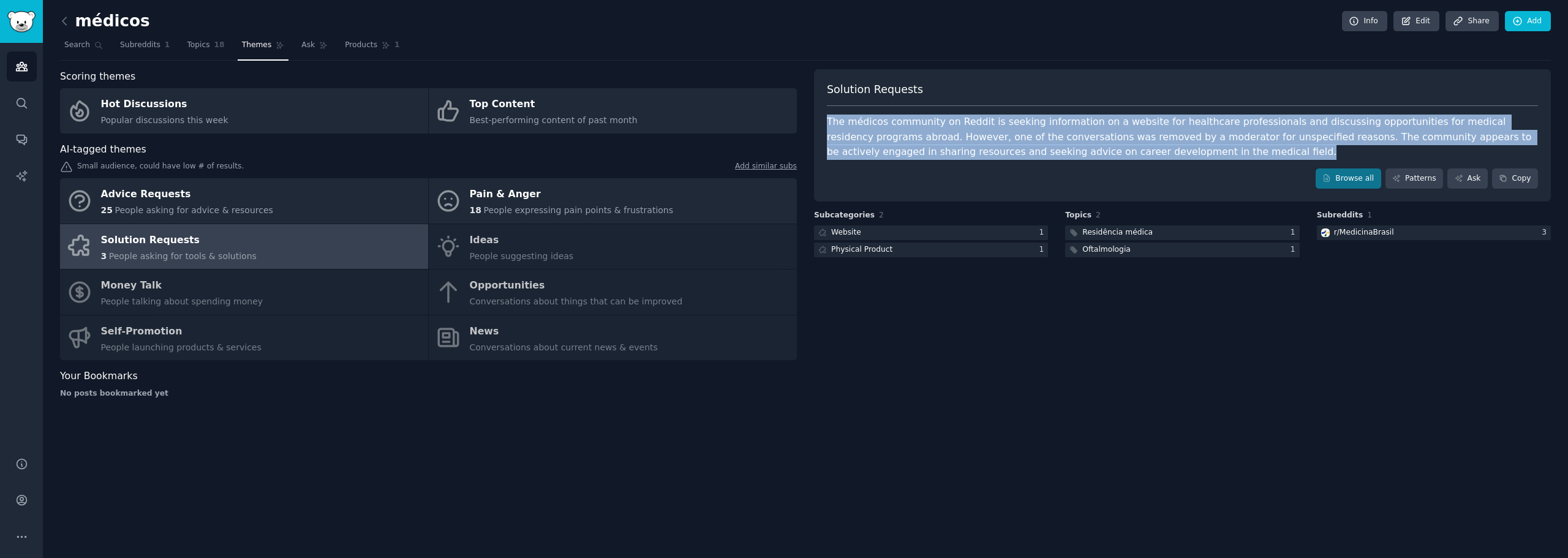
click at [1220, 126] on div "The médicos community on Reddit is seeking information on a website for healthc…" at bounding box center [1183, 137] width 711 height 45
click at [1220, 125] on div "The médicos community on Reddit is seeking information on a website for healthc…" at bounding box center [1183, 137] width 711 height 45
